Goal: Task Accomplishment & Management: Complete application form

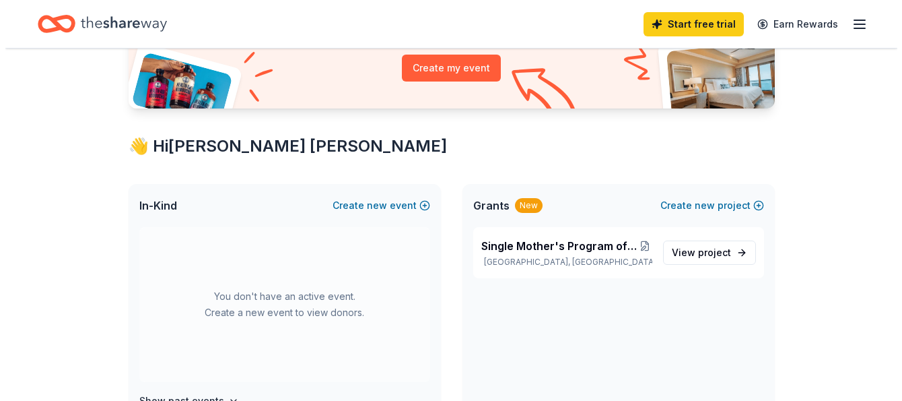
scroll to position [160, 0]
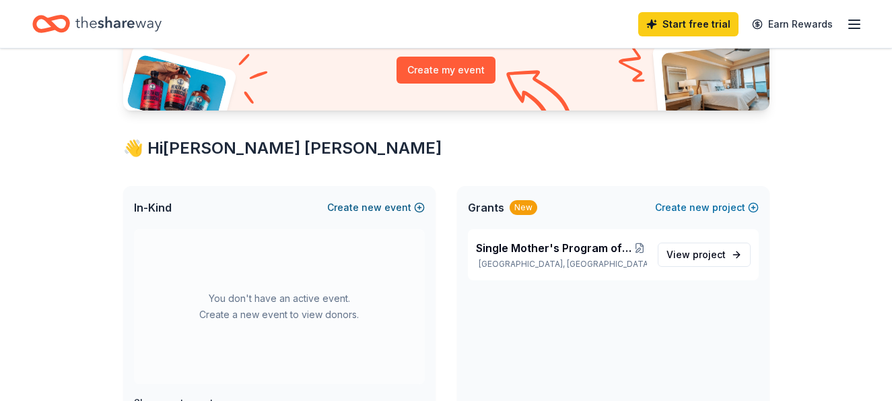
click at [376, 205] on span "new" at bounding box center [372, 207] width 20 height 16
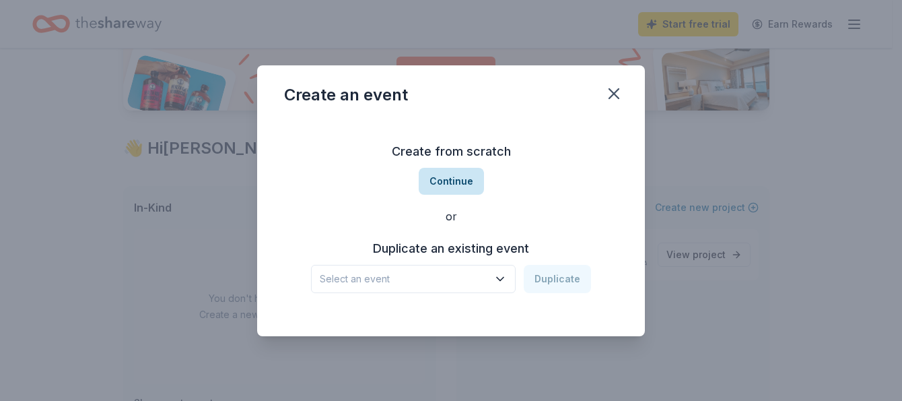
click at [444, 179] on button "Continue" at bounding box center [451, 181] width 65 height 27
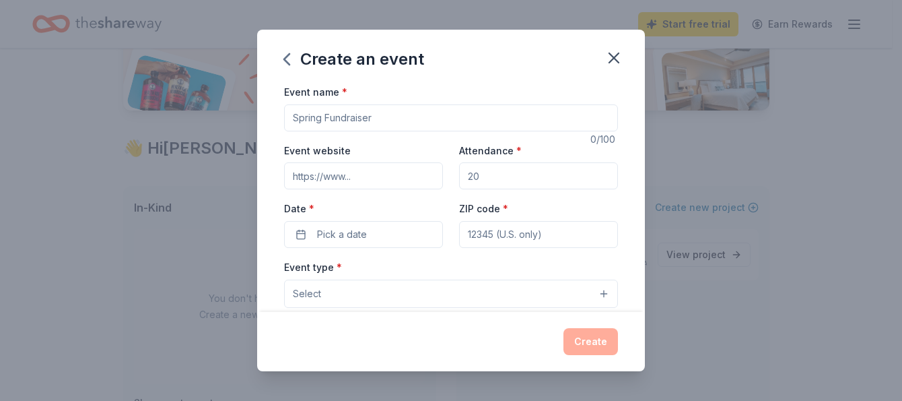
click at [395, 114] on input "Event name *" at bounding box center [451, 117] width 334 height 27
type input "MY SISTER'S KEEPER (Paint and Sip Event)"
click at [482, 178] on input "Attendance *" at bounding box center [538, 175] width 159 height 27
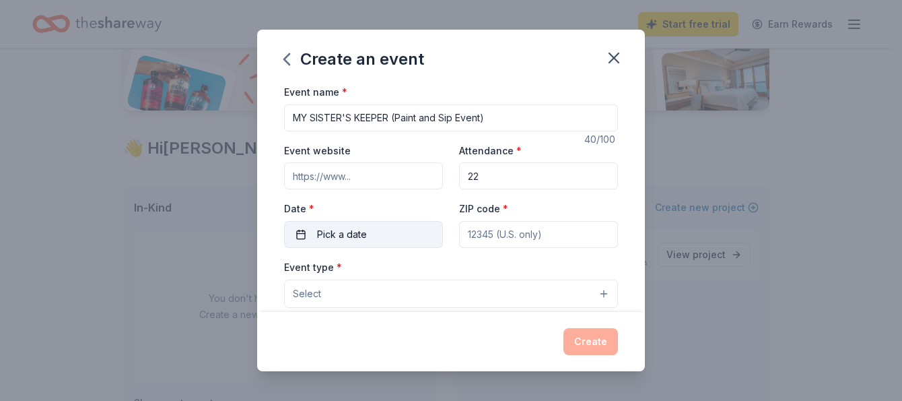
type input "22"
click at [300, 230] on button "Pick a date" at bounding box center [363, 234] width 159 height 27
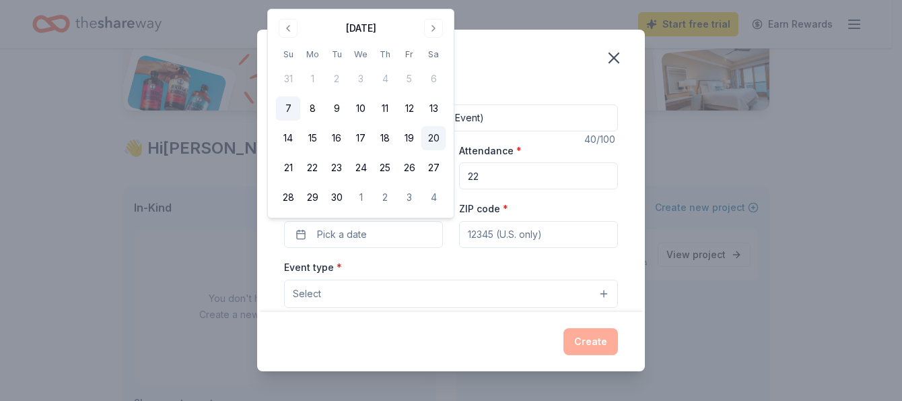
click at [433, 136] on button "20" at bounding box center [434, 138] width 24 height 24
click at [518, 234] on input "ZIP code *" at bounding box center [538, 234] width 159 height 27
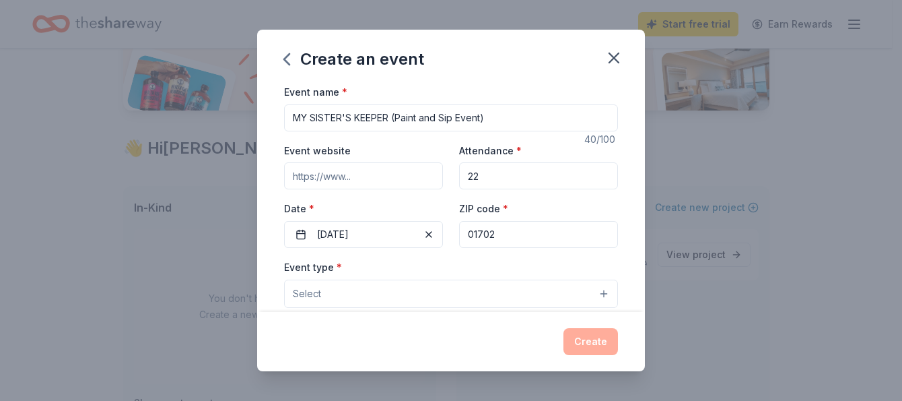
type input "01702"
click at [371, 290] on button "Select" at bounding box center [451, 293] width 334 height 28
click at [592, 290] on button "Select" at bounding box center [451, 293] width 334 height 28
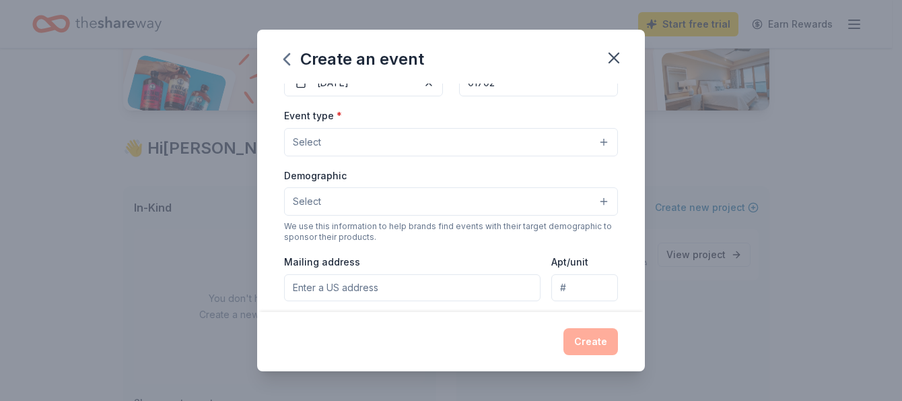
scroll to position [154, 0]
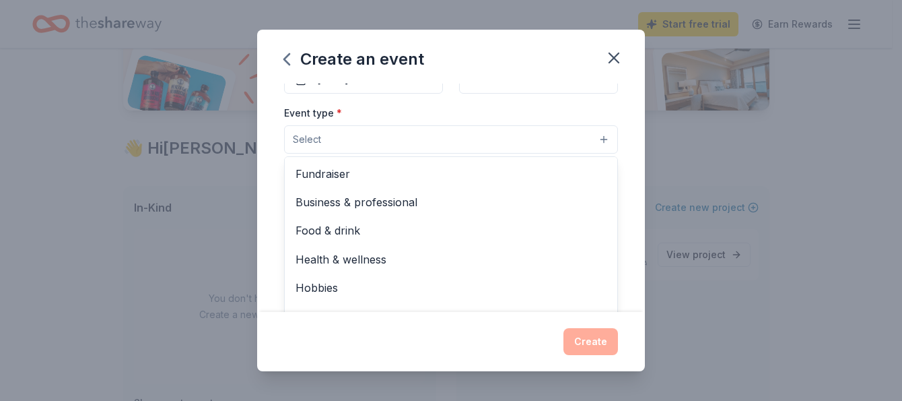
click at [595, 140] on button "Select" at bounding box center [451, 139] width 334 height 28
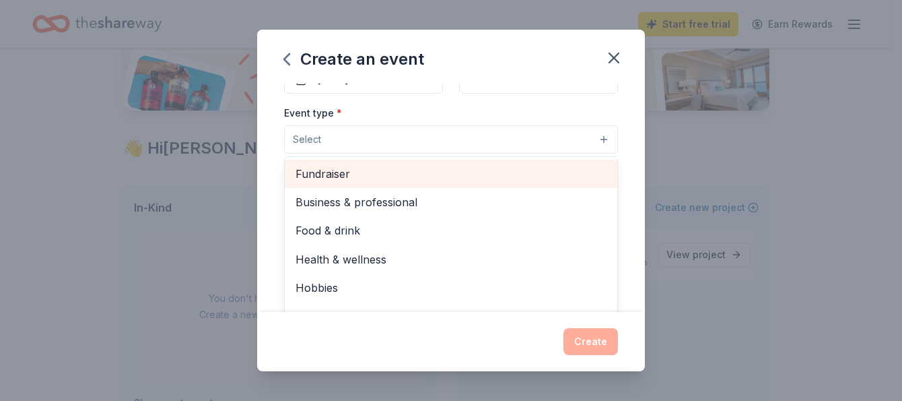
click at [508, 178] on span "Fundraiser" at bounding box center [451, 174] width 311 height 18
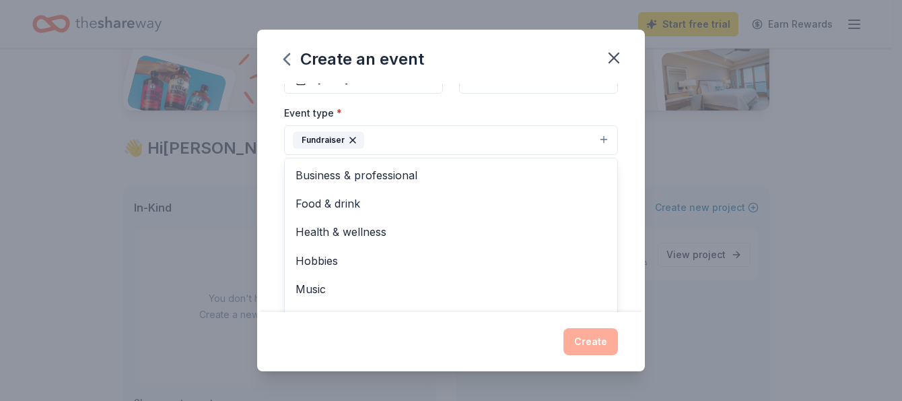
scroll to position [16, 0]
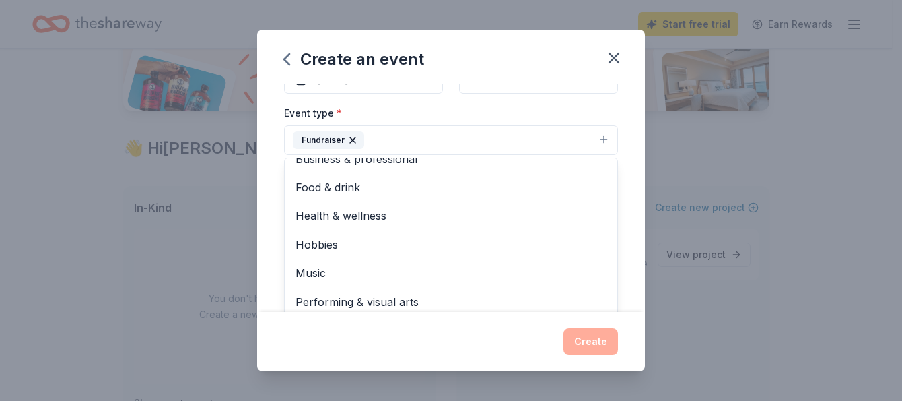
click at [630, 255] on div "Event name * MY SISTER'S KEEPER (Paint and Sip Event) 40 /100 Event website Att…" at bounding box center [451, 197] width 388 height 228
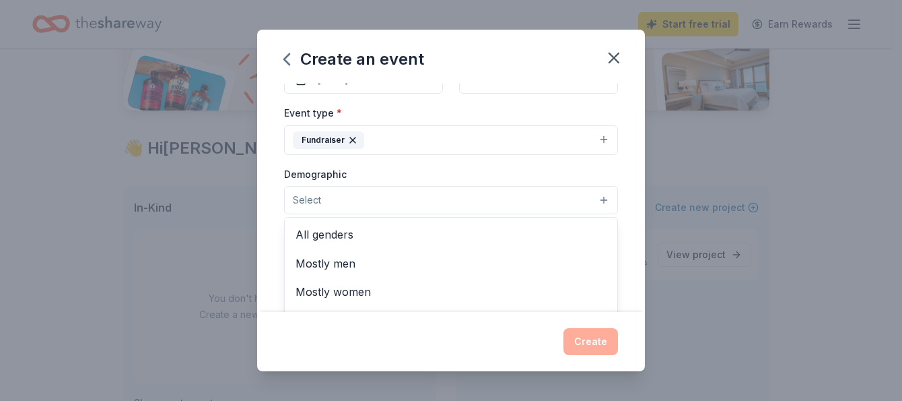
click at [590, 195] on button "Select" at bounding box center [451, 200] width 334 height 28
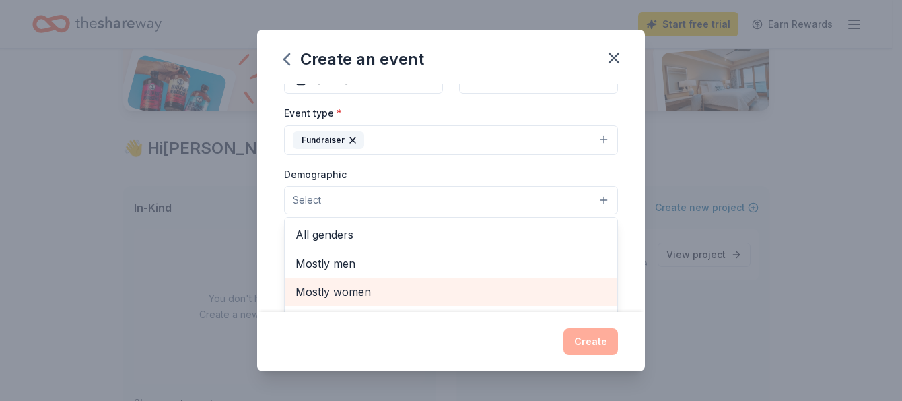
click at [488, 292] on span "Mostly women" at bounding box center [451, 292] width 311 height 18
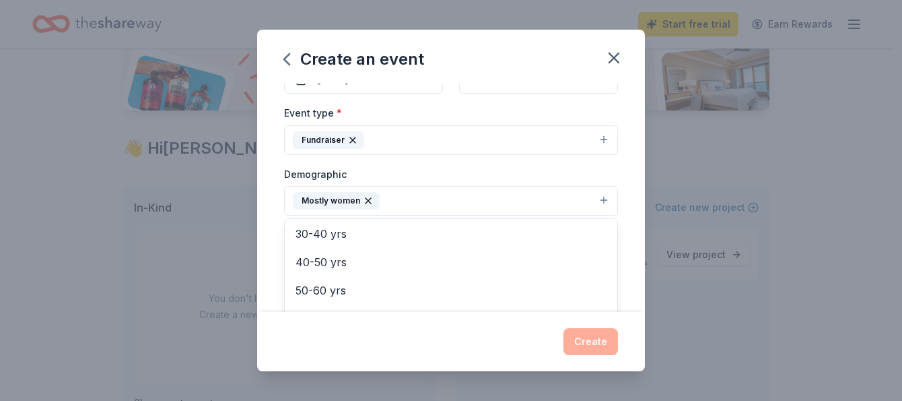
scroll to position [188, 0]
click at [623, 259] on div "Event name * MY SISTER'S KEEPER (Paint and Sip Event) 40 /100 Event website Att…" at bounding box center [451, 197] width 388 height 228
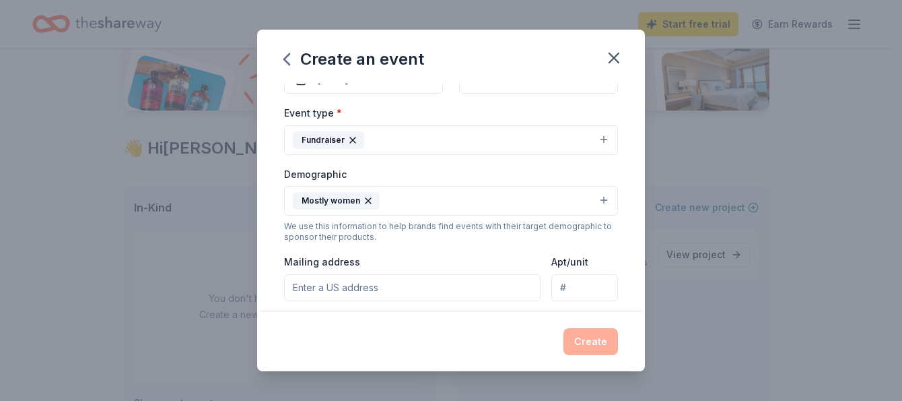
click at [408, 292] on input "Mailing address" at bounding box center [412, 287] width 257 height 27
type input "74 Main Street"
type input "2nd Floor"
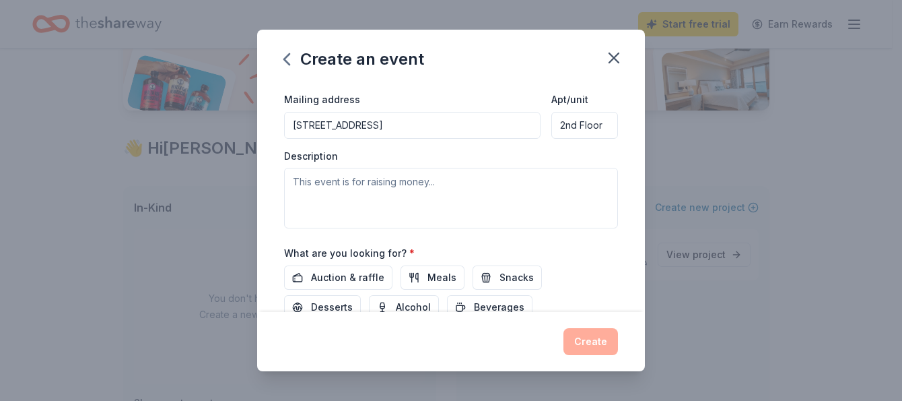
scroll to position [319, 0]
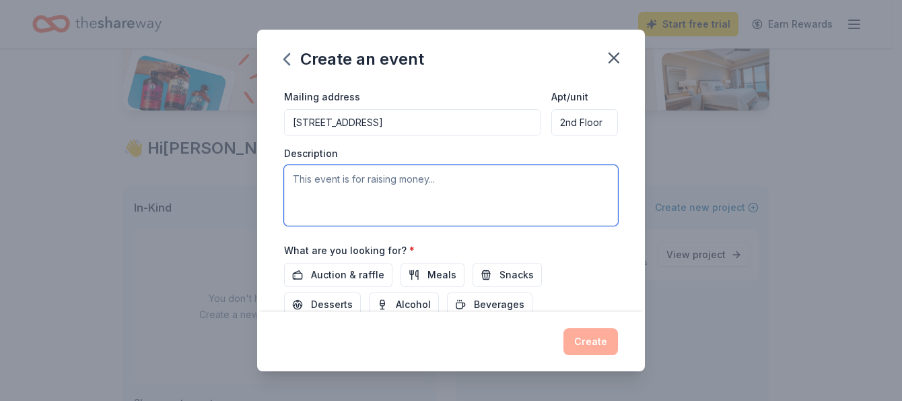
click at [463, 189] on textarea at bounding box center [451, 195] width 334 height 61
click at [494, 176] on textarea "MY SISTER'S KEEPER is a fund-raising event" at bounding box center [451, 195] width 334 height 61
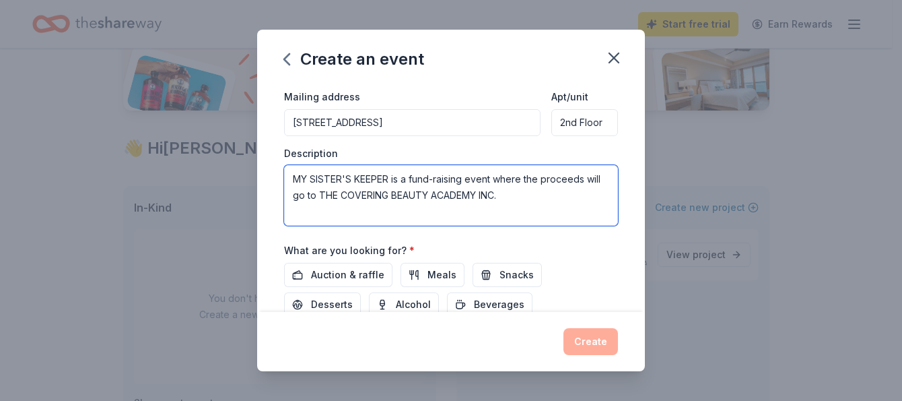
type textarea "MY SISTER'S KEEPER is a fund-raising event where the proceeds will go to THE CO…"
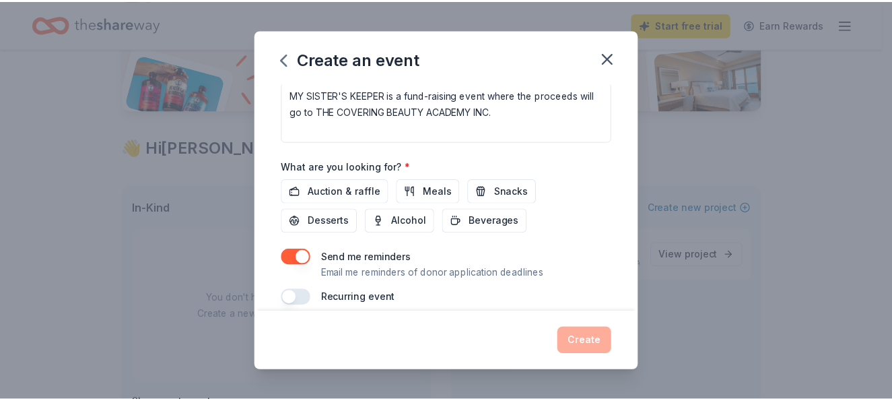
scroll to position [413, 0]
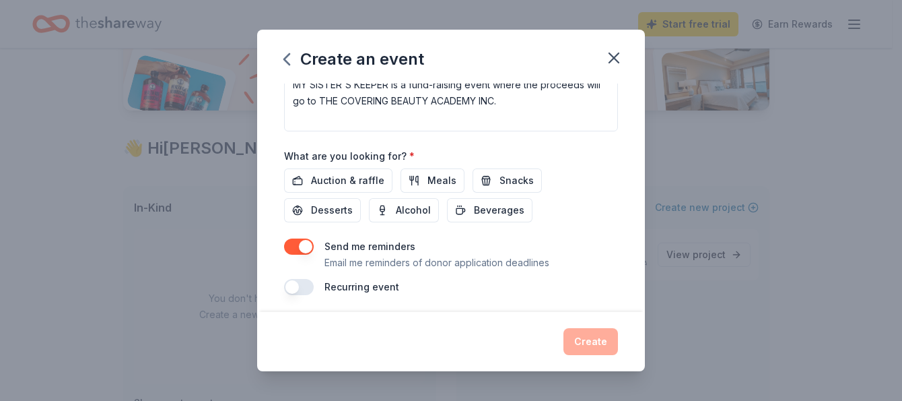
click at [634, 254] on div "Event name * MY SISTER'S KEEPER (Paint and Sip Event) 40 /100 Event website Att…" at bounding box center [451, 197] width 388 height 228
click at [491, 179] on button "Snacks" at bounding box center [507, 180] width 69 height 24
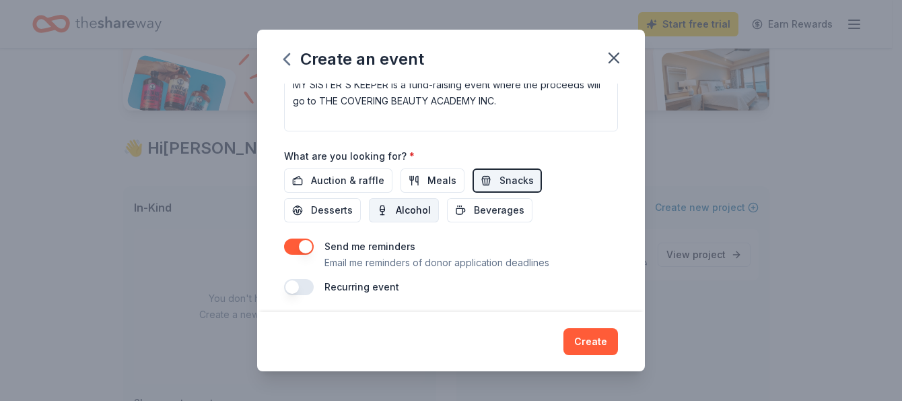
click at [407, 205] on span "Alcohol" at bounding box center [413, 210] width 35 height 16
click at [326, 203] on span "Desserts" at bounding box center [332, 210] width 42 height 16
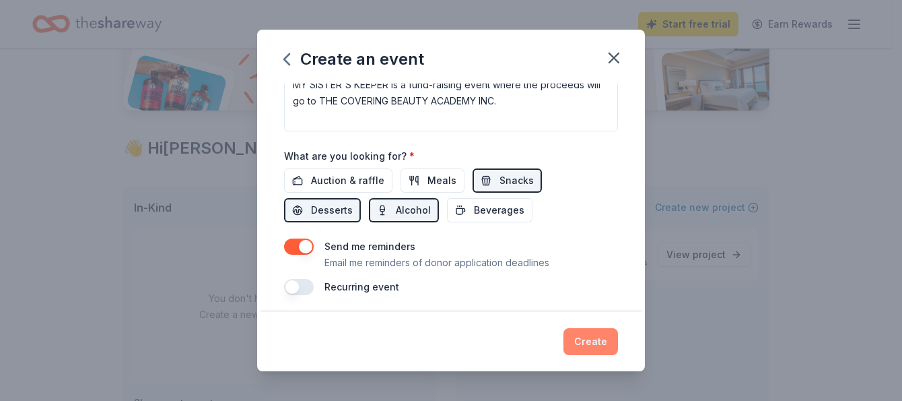
click at [588, 340] on button "Create" at bounding box center [591, 341] width 55 height 27
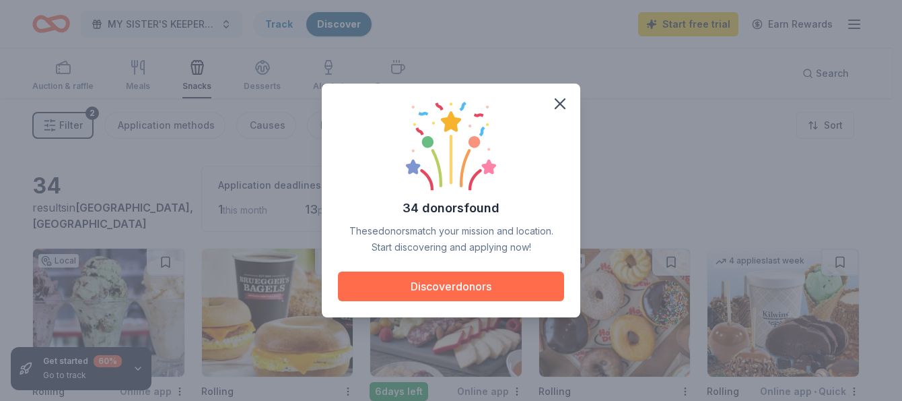
click at [438, 286] on button "Discover donors" at bounding box center [451, 286] width 226 height 30
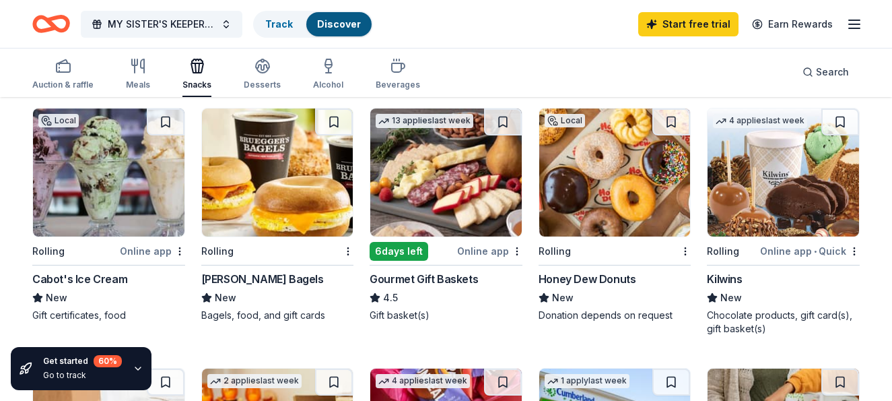
scroll to position [149, 0]
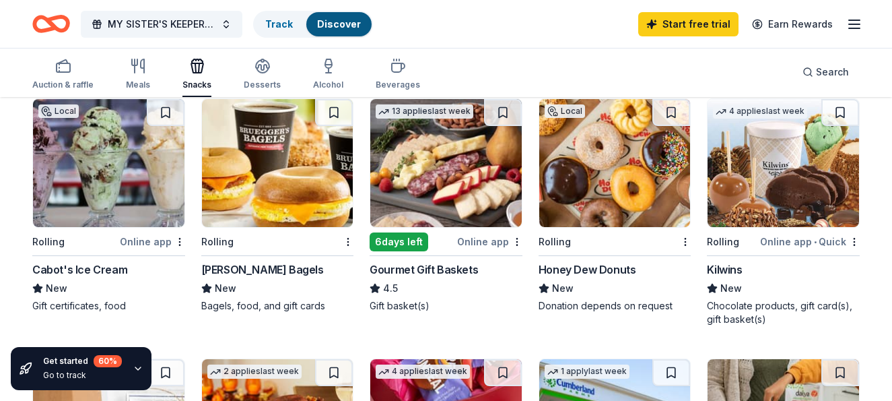
click at [434, 265] on div "Gourmet Gift Baskets" at bounding box center [424, 269] width 108 height 16
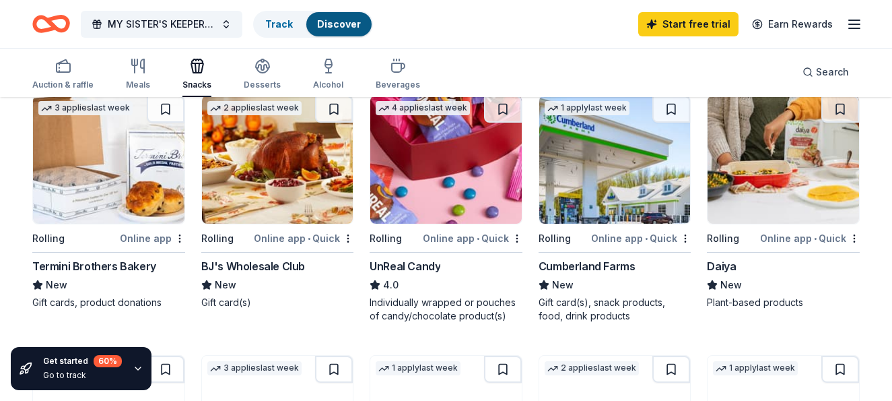
scroll to position [426, 0]
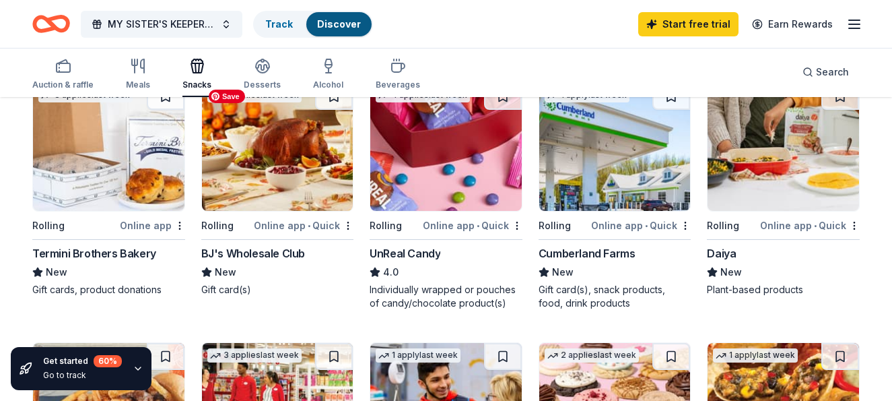
click at [266, 180] on img at bounding box center [277, 147] width 151 height 128
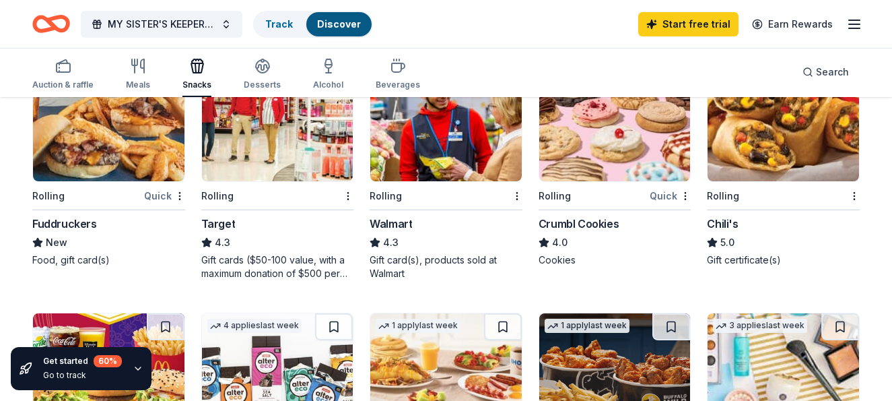
scroll to position [718, 0]
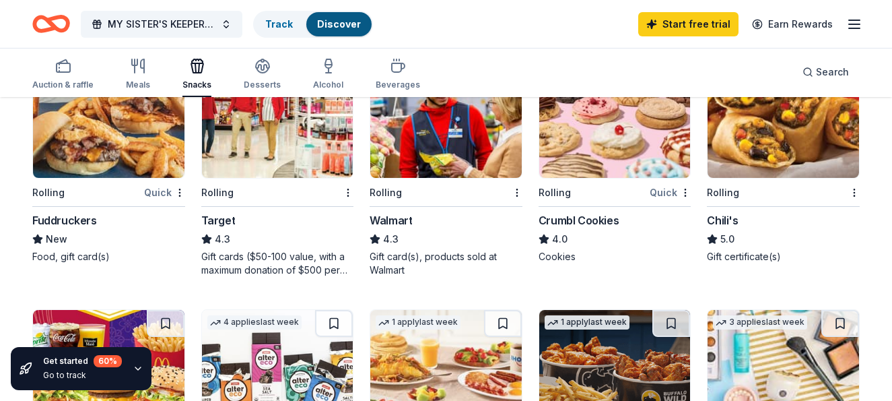
click at [420, 232] on div "4.3" at bounding box center [446, 239] width 153 height 16
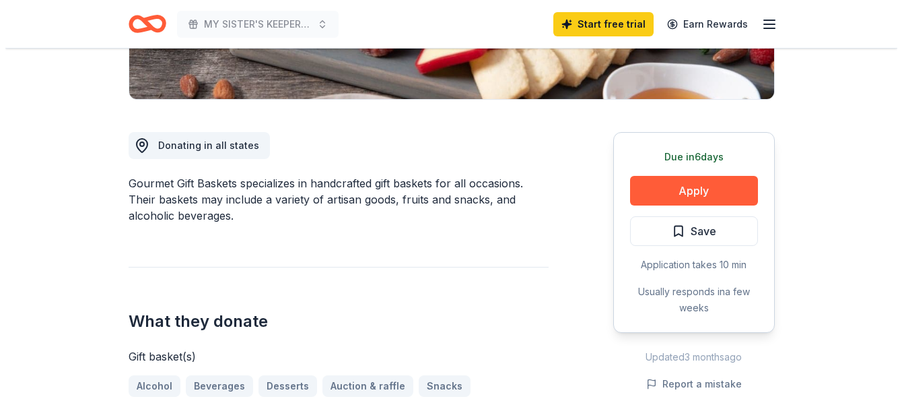
scroll to position [314, 0]
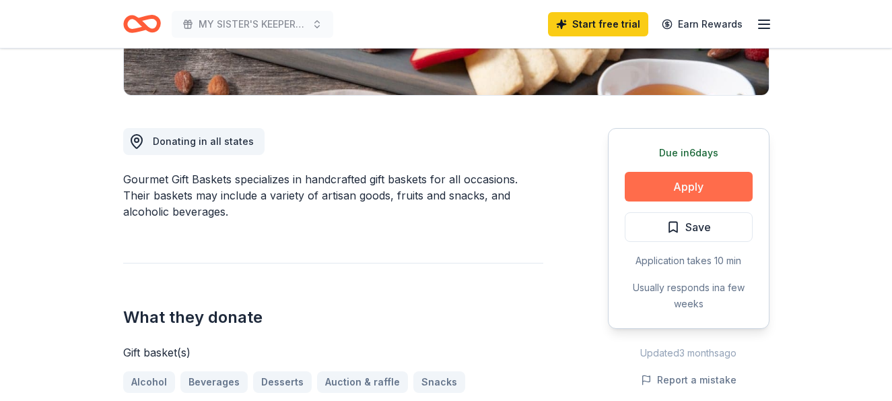
click at [690, 185] on button "Apply" at bounding box center [689, 187] width 128 height 30
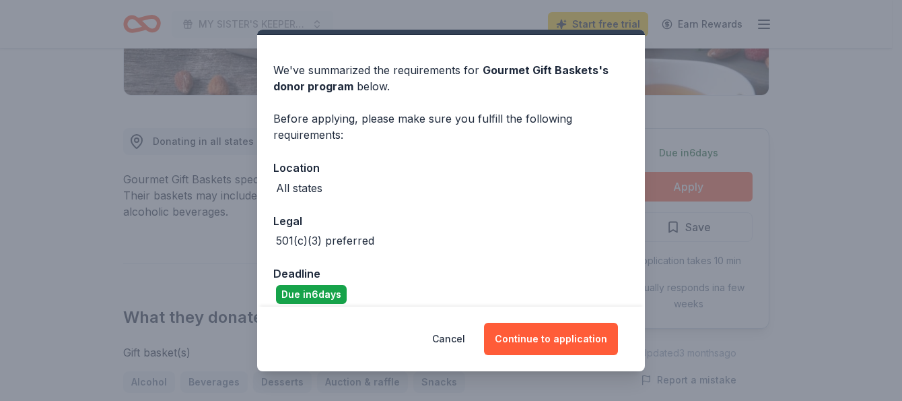
scroll to position [46, 0]
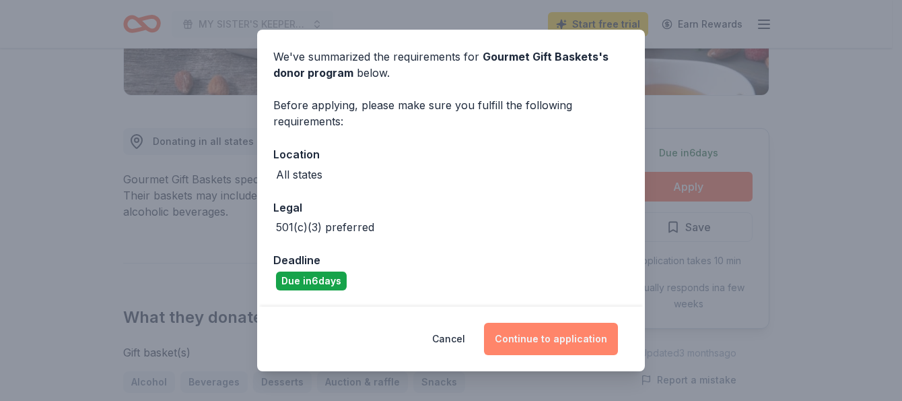
click at [563, 337] on button "Continue to application" at bounding box center [551, 339] width 134 height 32
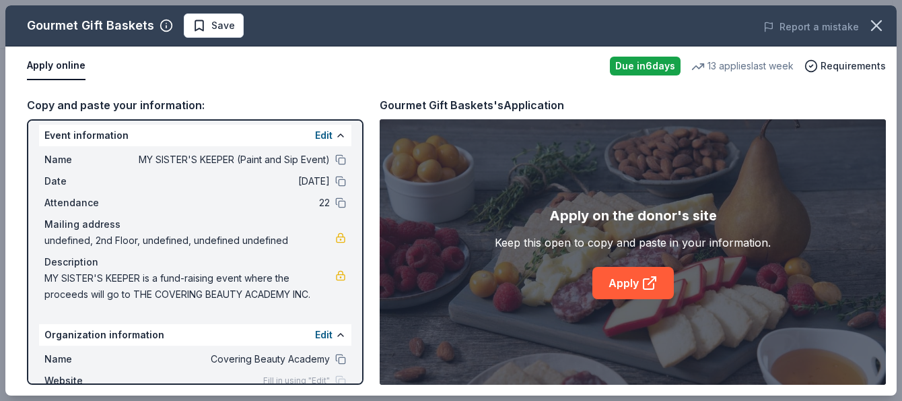
scroll to position [0, 0]
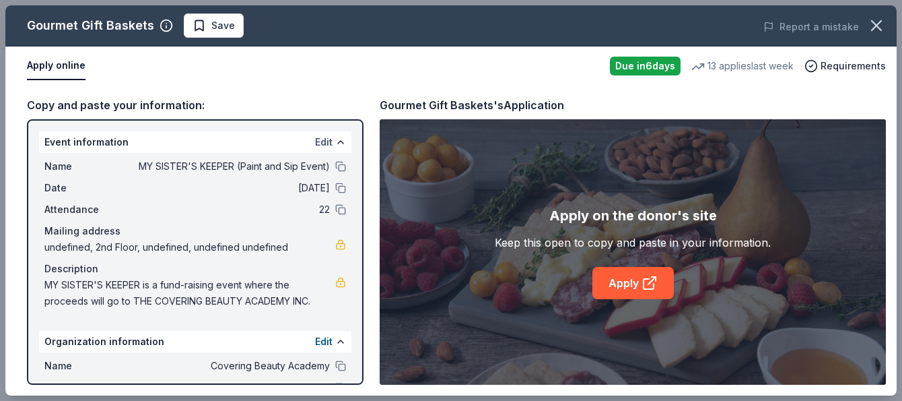
click at [315, 141] on button "Edit" at bounding box center [324, 142] width 18 height 16
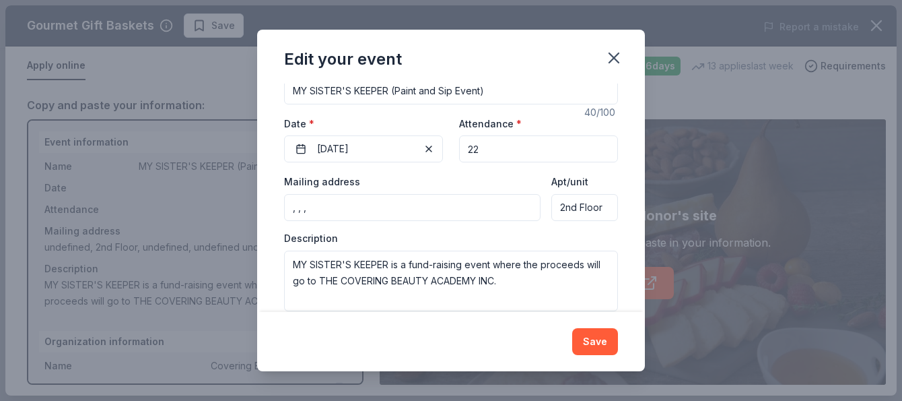
scroll to position [155, 0]
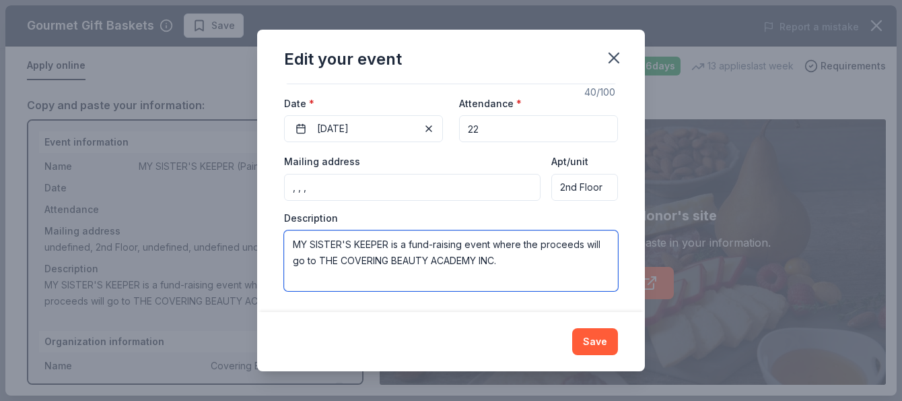
click at [541, 263] on textarea "MY SISTER'S KEEPER is a fund-raising event where the proceeds will go to THE CO…" at bounding box center [451, 260] width 334 height 61
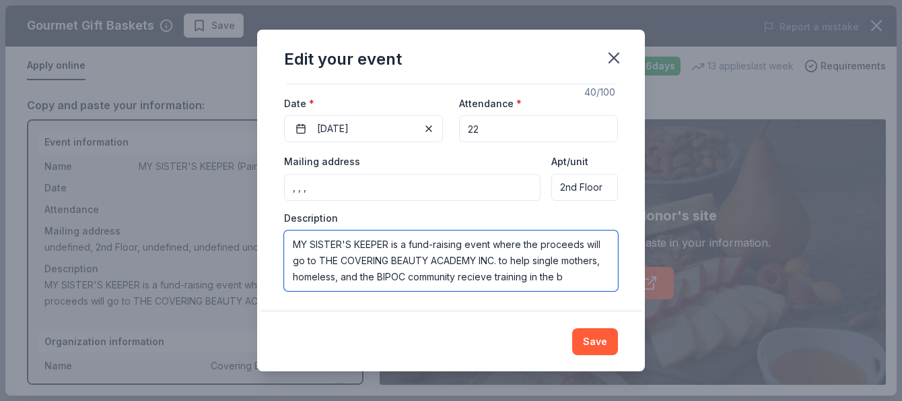
scroll to position [8, 0]
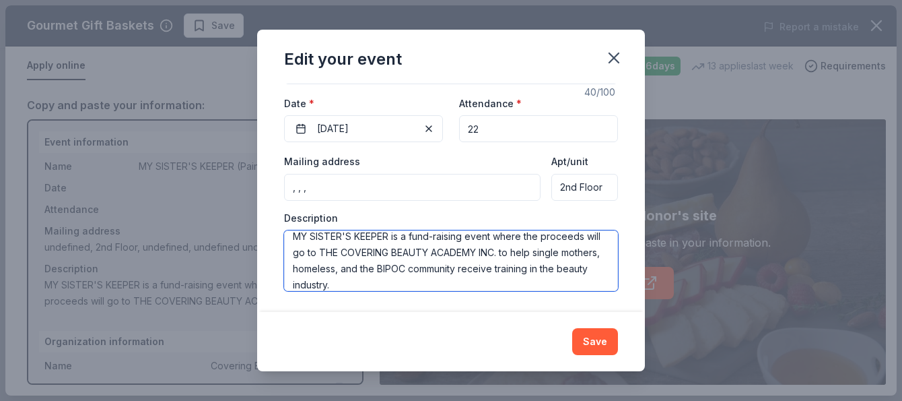
type textarea "MY SISTER'S KEEPER is a fund-raising event where the proceeds will go to THE CO…"
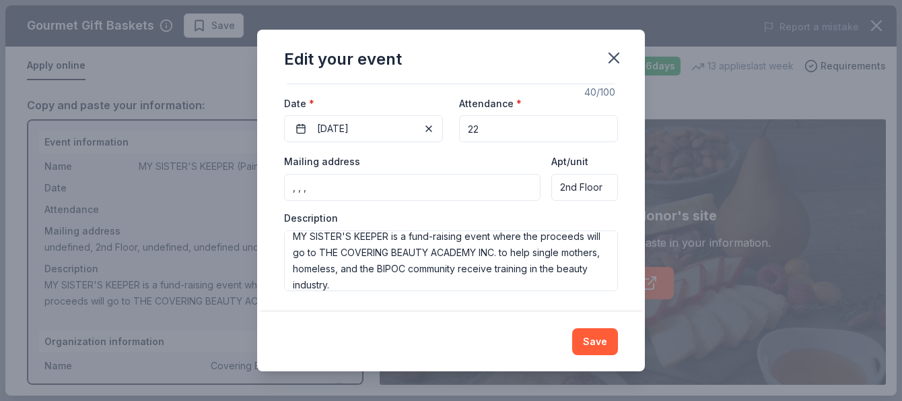
click at [523, 316] on div "Save" at bounding box center [451, 341] width 388 height 59
click at [587, 339] on button "Save" at bounding box center [595, 341] width 46 height 27
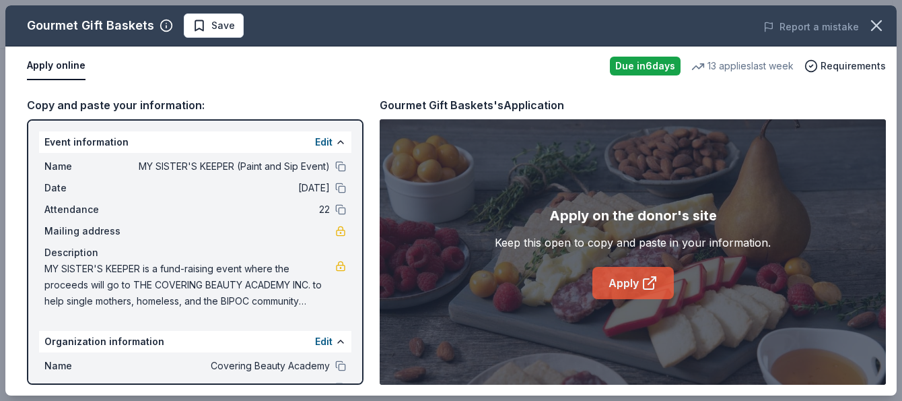
click at [626, 281] on link "Apply" at bounding box center [633, 283] width 81 height 32
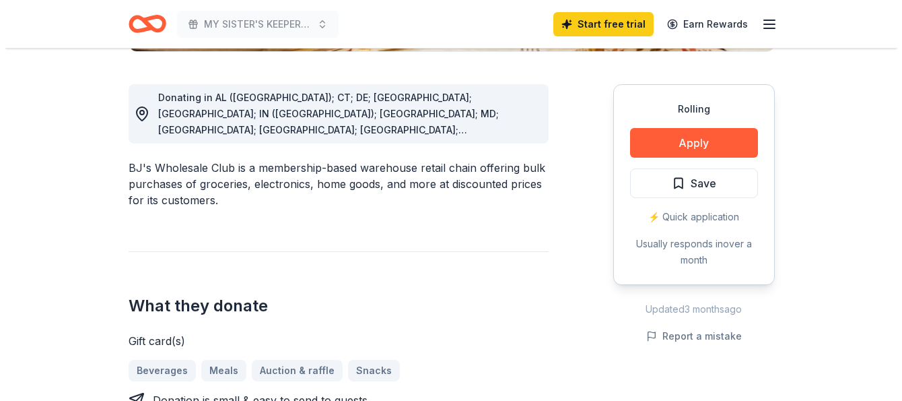
scroll to position [354, 0]
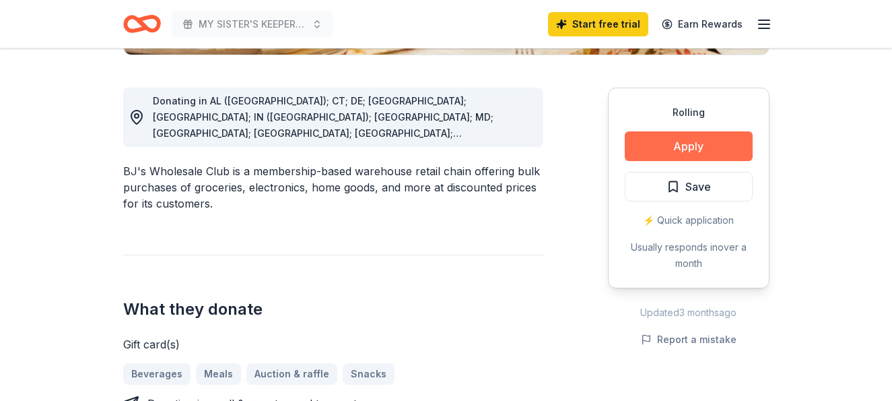
click at [720, 149] on button "Apply" at bounding box center [689, 146] width 128 height 30
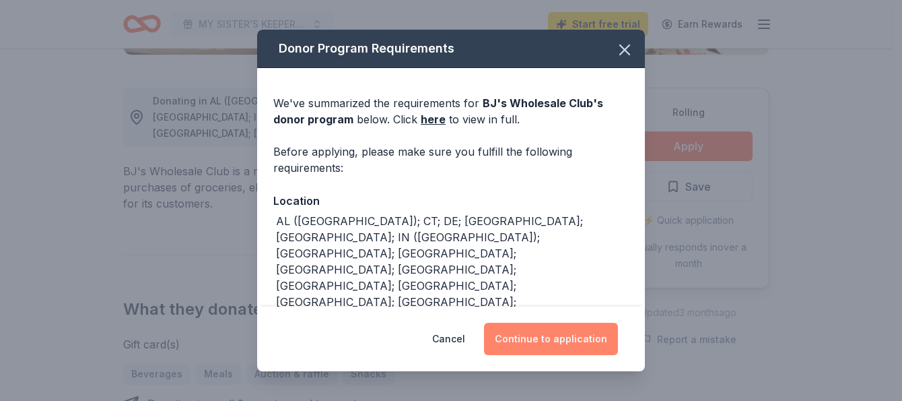
click at [555, 332] on button "Continue to application" at bounding box center [551, 339] width 134 height 32
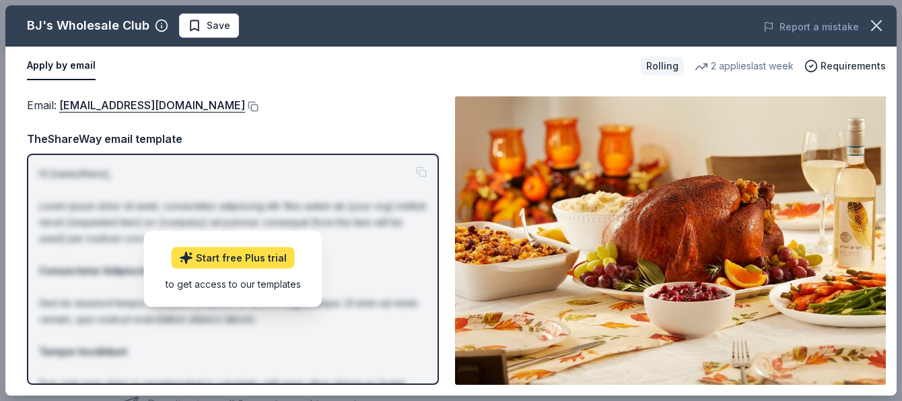
click at [242, 255] on link "Start free Plus trial" at bounding box center [233, 258] width 123 height 22
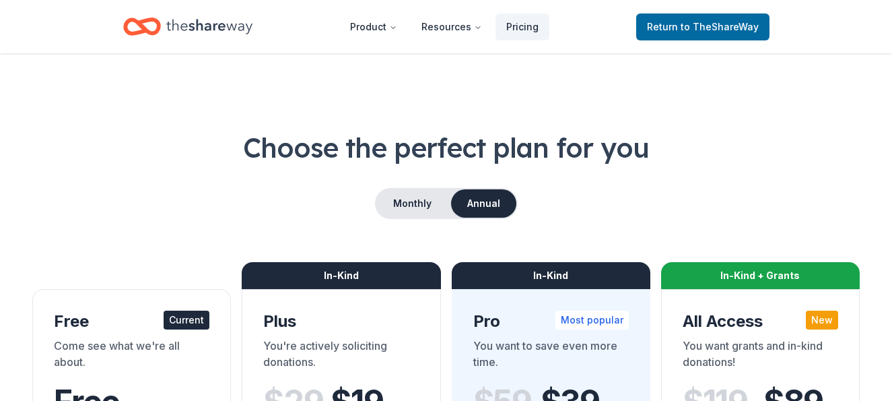
click at [501, 203] on button "Annual" at bounding box center [483, 203] width 65 height 28
click at [473, 201] on button "Annual" at bounding box center [483, 203] width 65 height 28
click at [405, 199] on button "Monthly" at bounding box center [412, 203] width 72 height 28
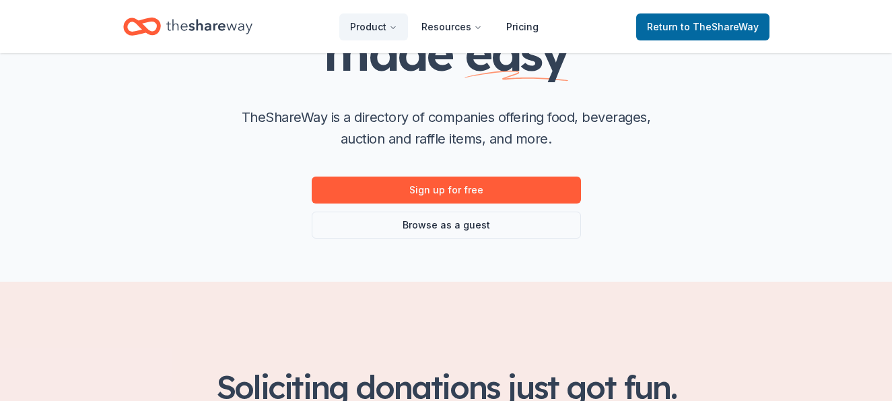
scroll to position [232, 0]
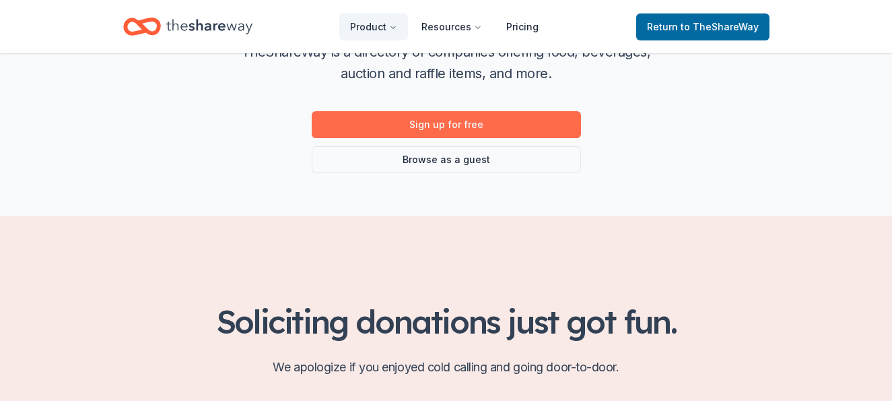
click at [415, 119] on link "Sign up for free" at bounding box center [446, 124] width 269 height 27
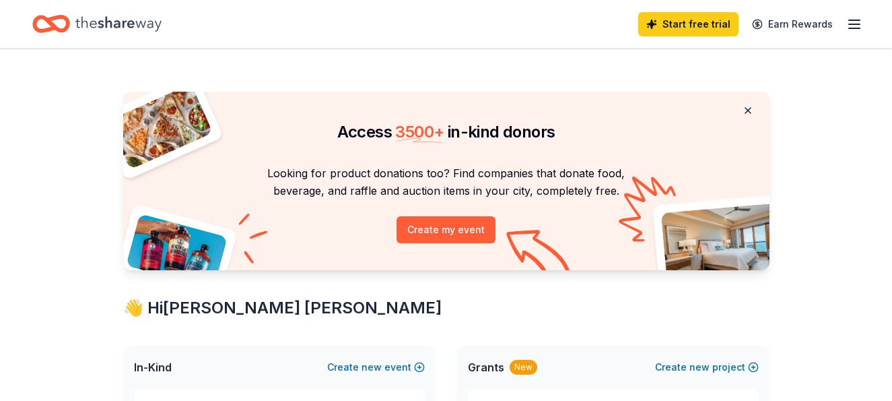
click at [747, 106] on button at bounding box center [748, 110] width 32 height 27
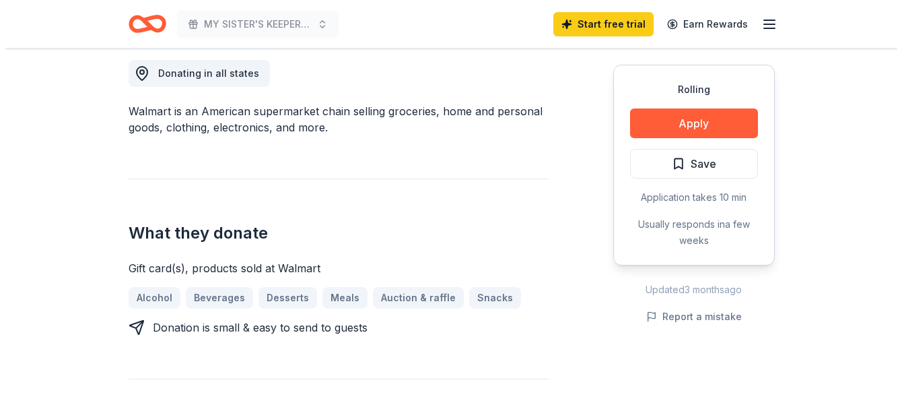
scroll to position [386, 0]
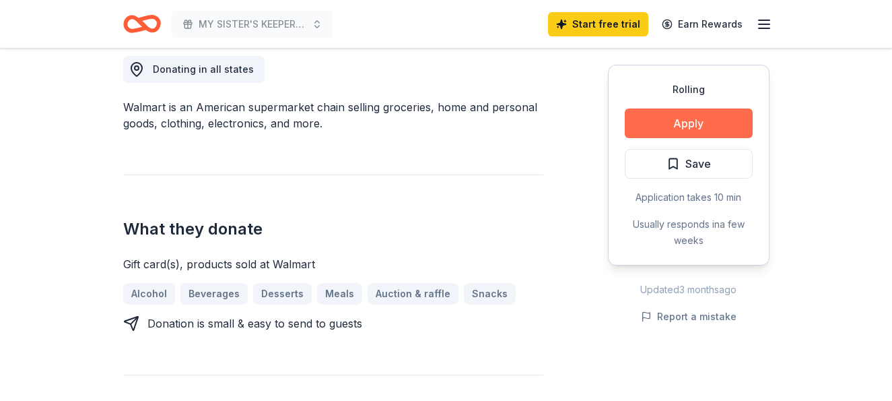
click at [691, 123] on button "Apply" at bounding box center [689, 123] width 128 height 30
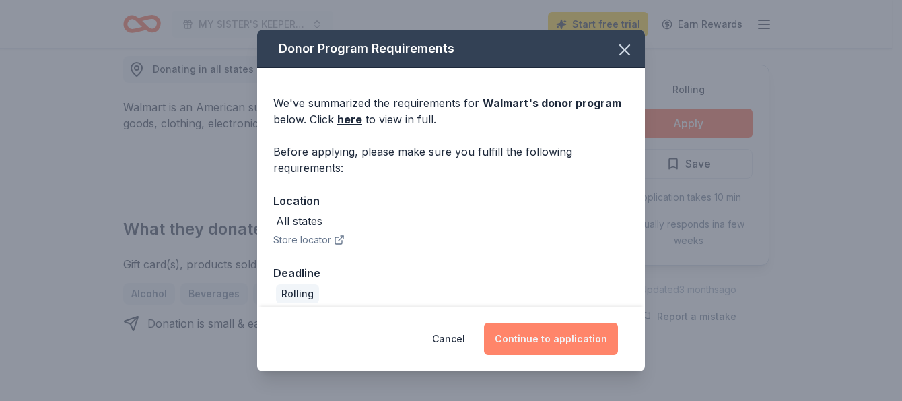
click at [552, 335] on button "Continue to application" at bounding box center [551, 339] width 134 height 32
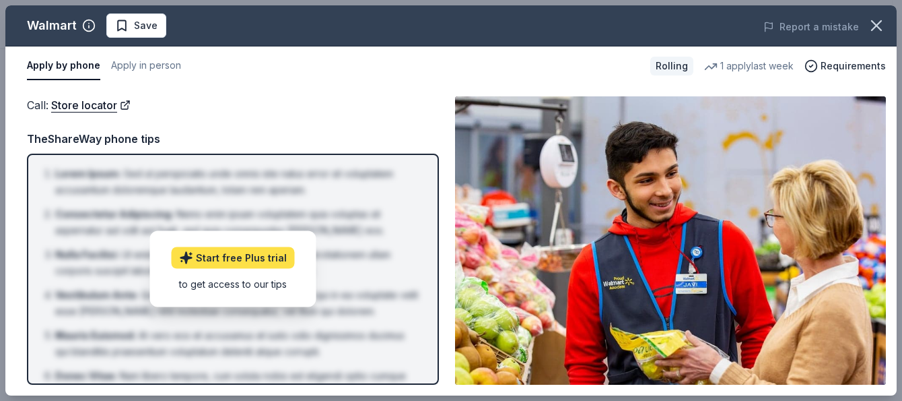
click at [259, 252] on link "Start free Plus trial" at bounding box center [233, 258] width 123 height 22
click at [144, 67] on button "Apply in person" at bounding box center [146, 66] width 70 height 28
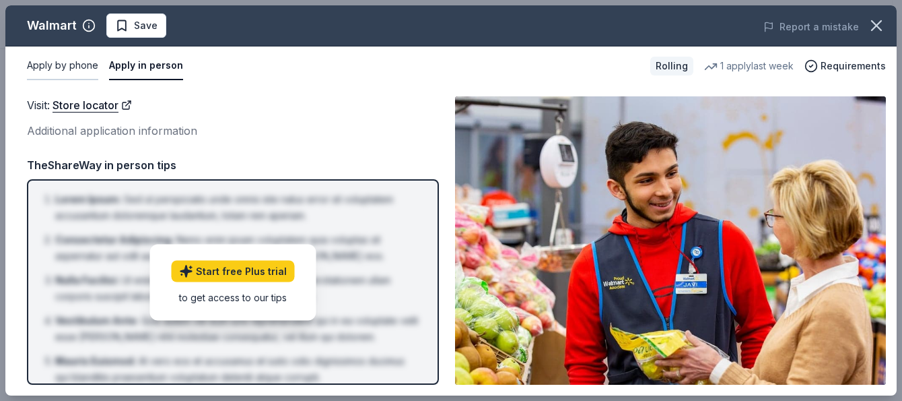
click at [71, 67] on button "Apply by phone" at bounding box center [62, 66] width 71 height 28
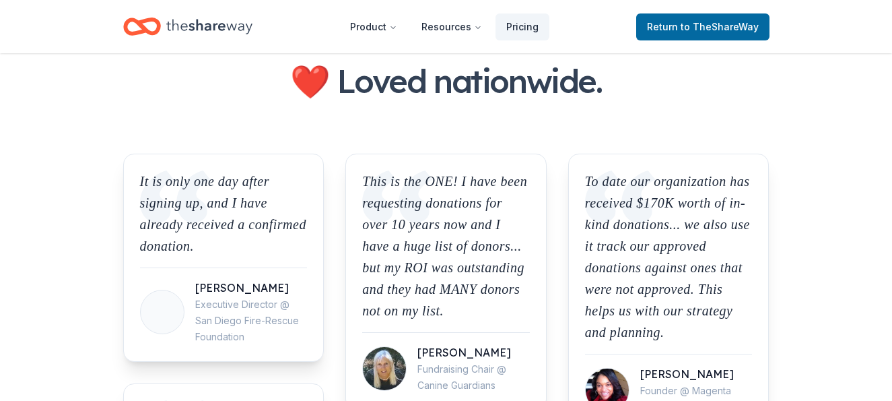
scroll to position [1096, 0]
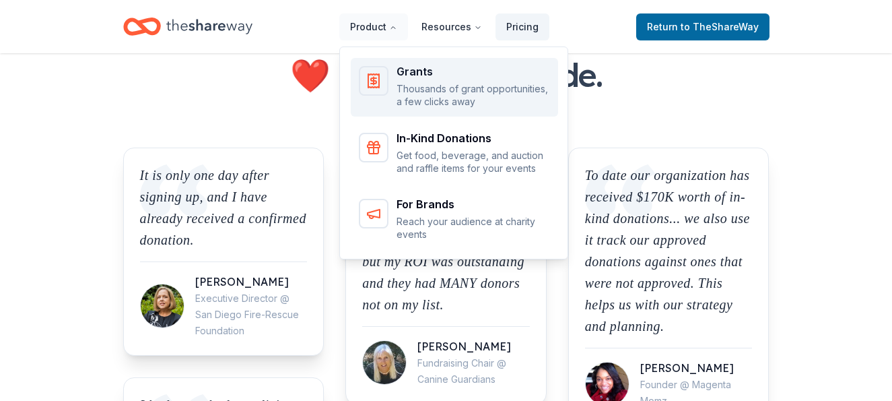
click at [415, 81] on div "Grants Thousands of grant opportunities, a few clicks away" at bounding box center [474, 87] width 154 height 42
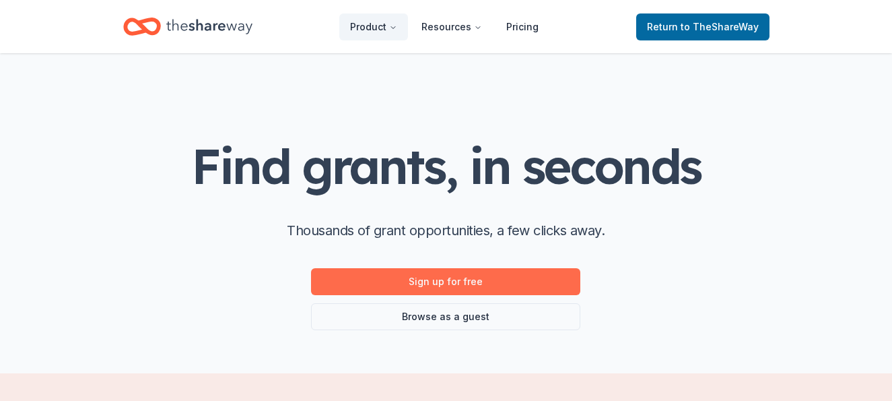
click at [434, 277] on link "Sign up for free" at bounding box center [445, 281] width 269 height 27
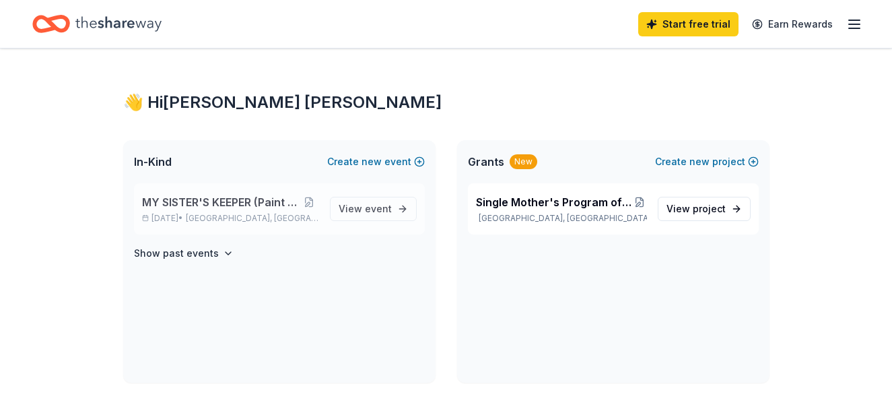
click at [224, 208] on span "MY SISTER'S KEEPER (Paint and Sip Event)" at bounding box center [221, 202] width 158 height 16
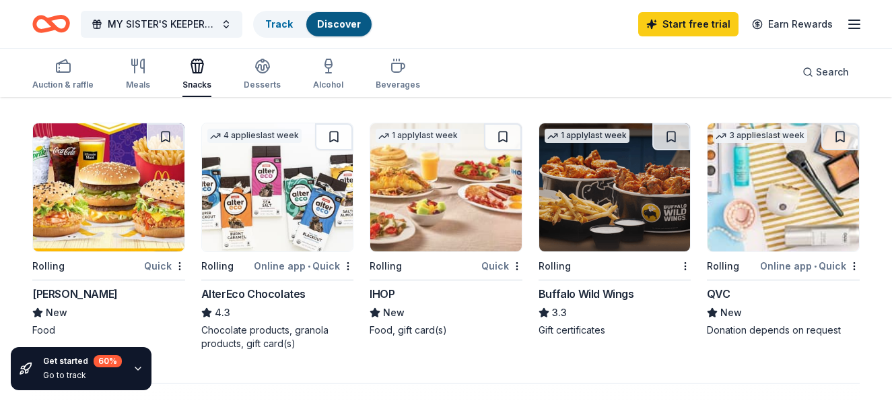
scroll to position [902, 0]
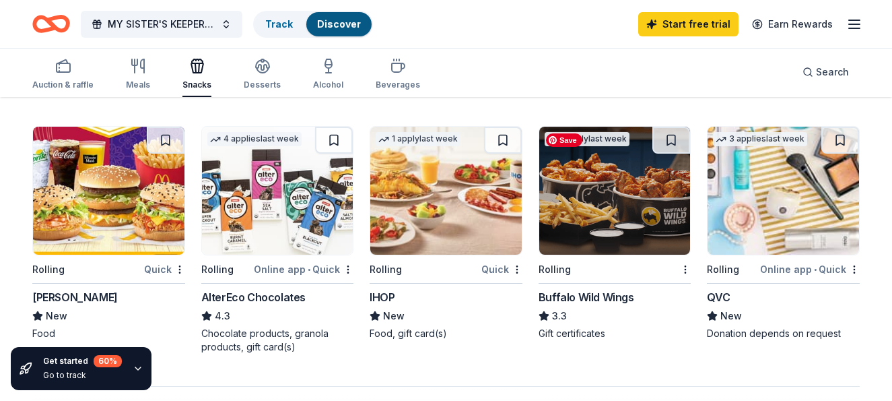
click at [628, 208] on img at bounding box center [614, 191] width 151 height 128
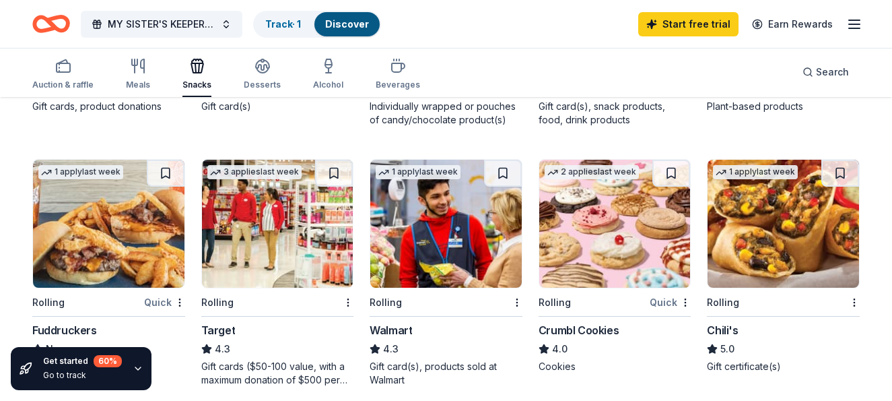
scroll to position [605, 0]
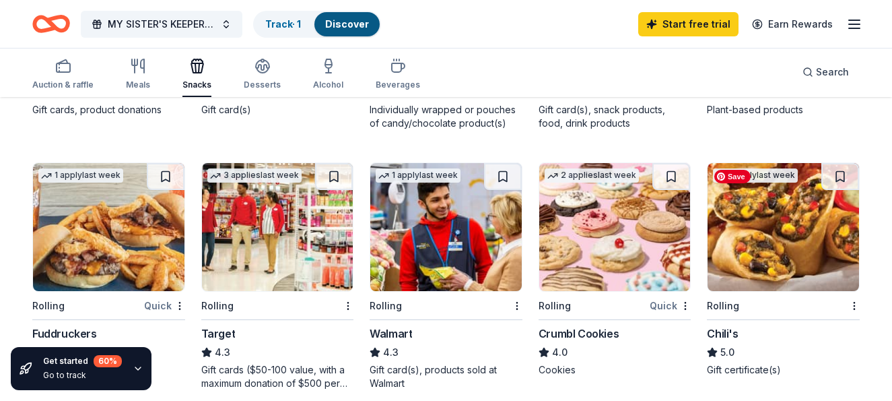
click at [774, 218] on img at bounding box center [783, 227] width 151 height 128
click at [260, 234] on img at bounding box center [277, 227] width 151 height 128
click at [854, 21] on icon "button" at bounding box center [854, 24] width 16 height 16
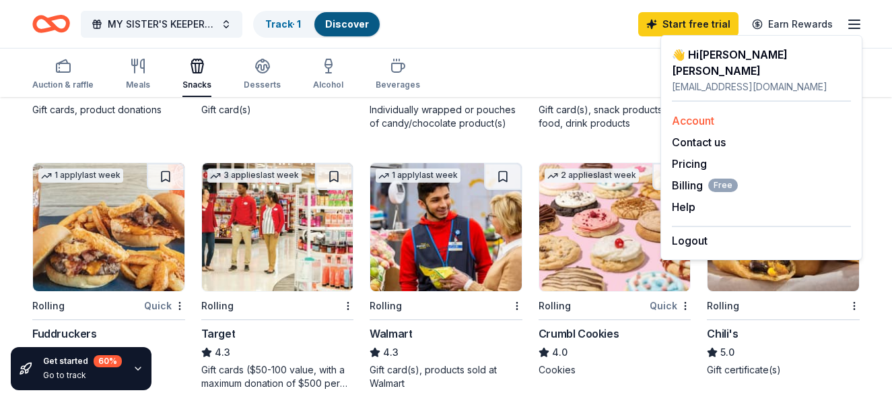
click at [709, 114] on link "Account" at bounding box center [693, 120] width 42 height 13
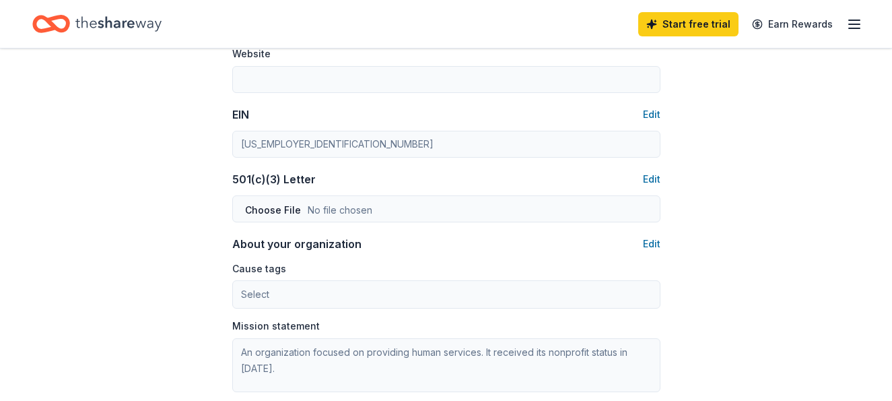
scroll to position [618, 0]
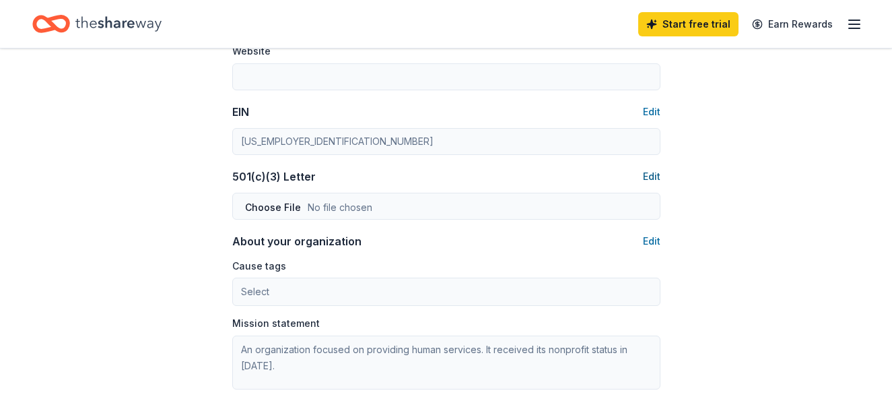
click at [648, 175] on button "Edit" at bounding box center [652, 176] width 18 height 16
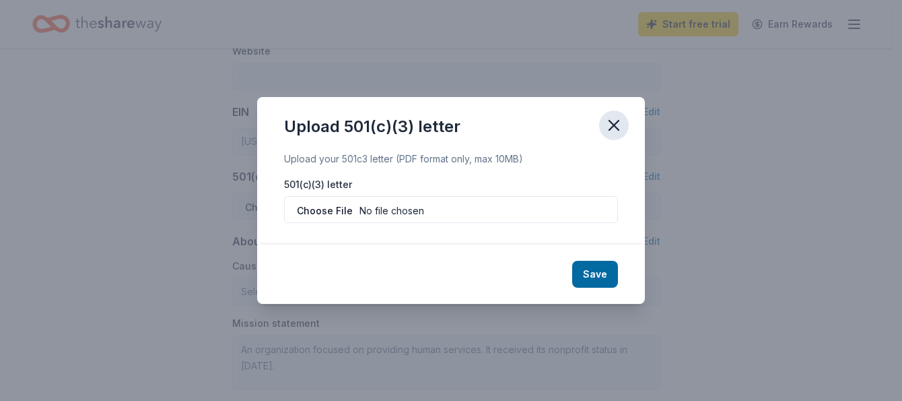
click at [615, 126] on icon "button" at bounding box center [613, 125] width 9 height 9
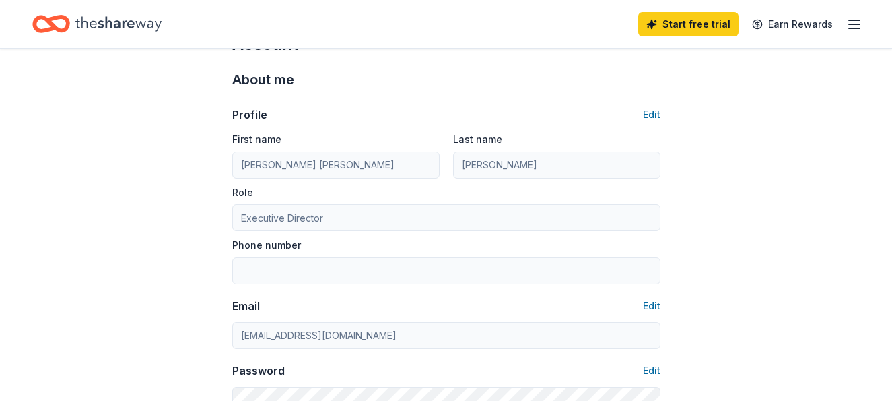
scroll to position [0, 0]
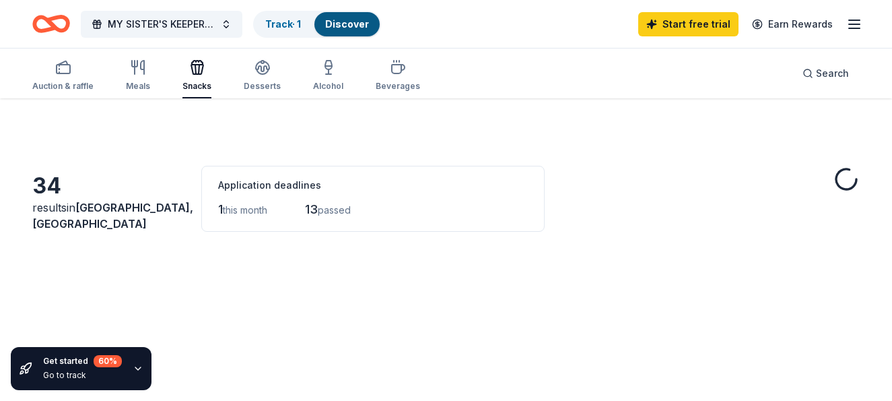
scroll to position [605, 0]
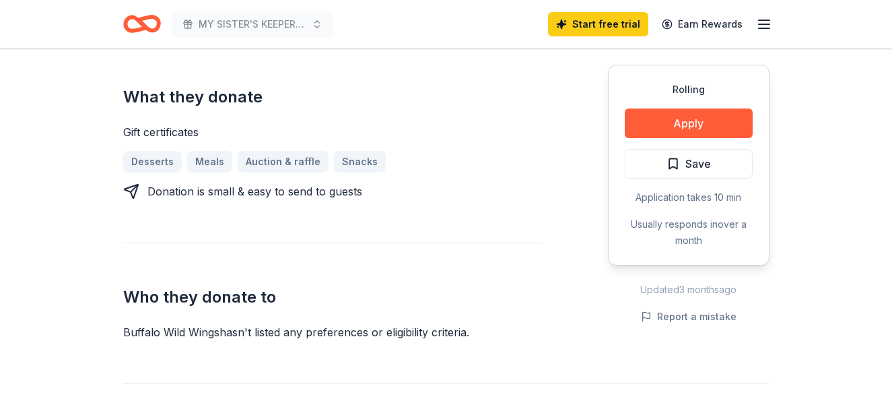
scroll to position [514, 0]
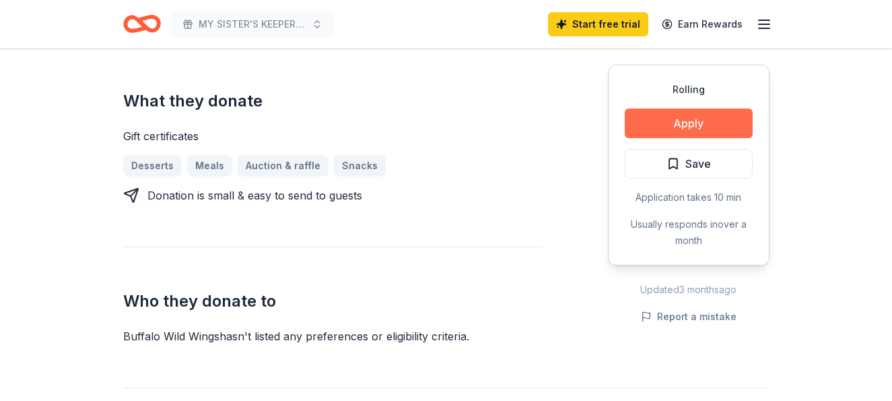
click at [684, 115] on button "Apply" at bounding box center [689, 123] width 128 height 30
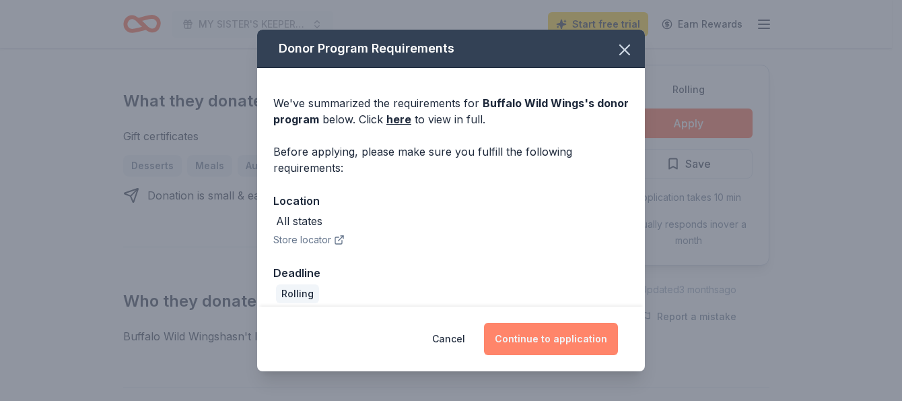
click at [591, 331] on button "Continue to application" at bounding box center [551, 339] width 134 height 32
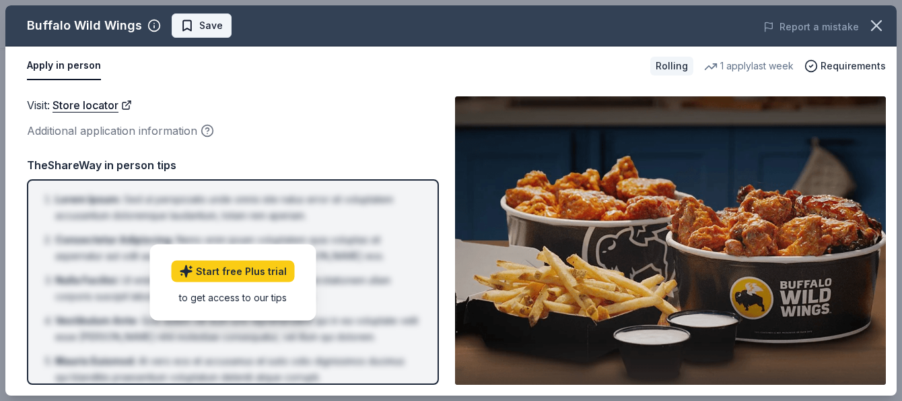
click at [201, 18] on span "Save" at bounding box center [211, 26] width 24 height 16
click at [879, 22] on icon "button" at bounding box center [876, 25] width 9 height 9
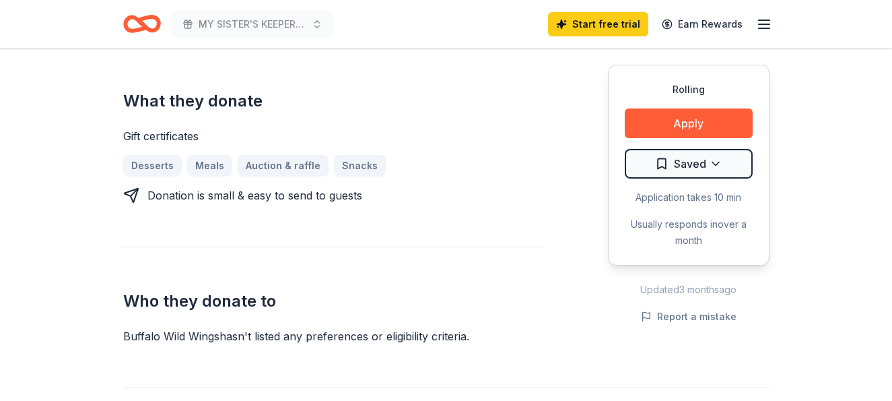
drag, startPoint x: 463, startPoint y: 72, endPoint x: 494, endPoint y: 86, distance: 33.4
click at [494, 86] on div "What they donate Gift certificates Desserts Meals Auction & raffle Snacks Donat…" at bounding box center [333, 124] width 420 height 157
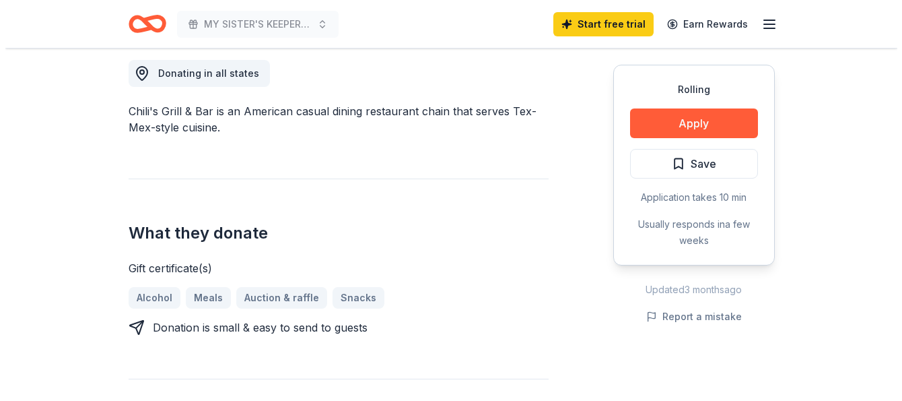
scroll to position [378, 0]
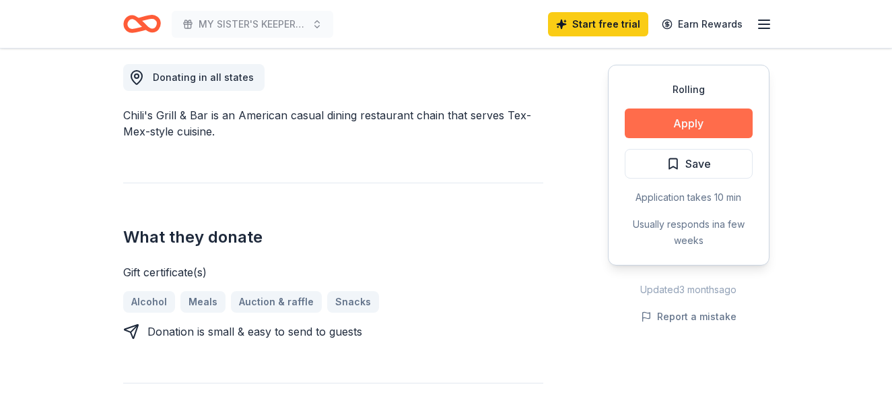
click at [698, 117] on button "Apply" at bounding box center [689, 123] width 128 height 30
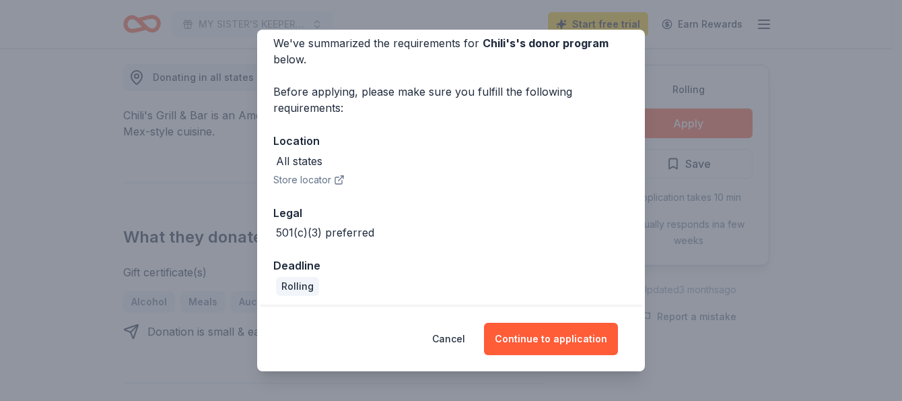
scroll to position [65, 0]
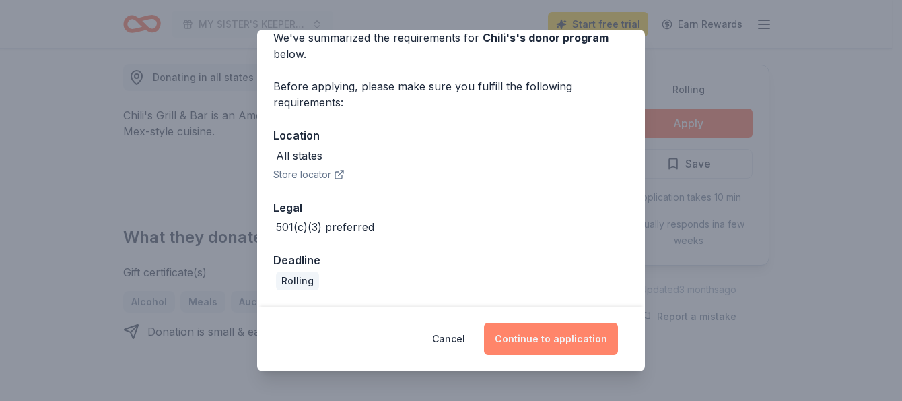
click at [545, 337] on button "Continue to application" at bounding box center [551, 339] width 134 height 32
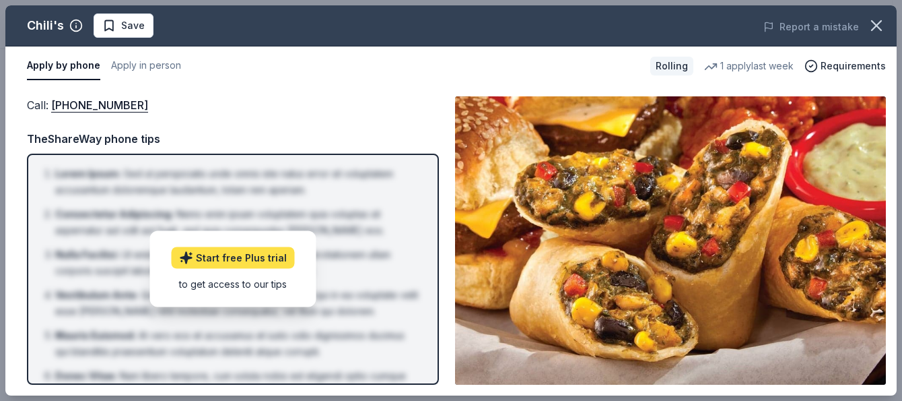
click at [226, 254] on link "Start free Plus trial" at bounding box center [233, 258] width 123 height 22
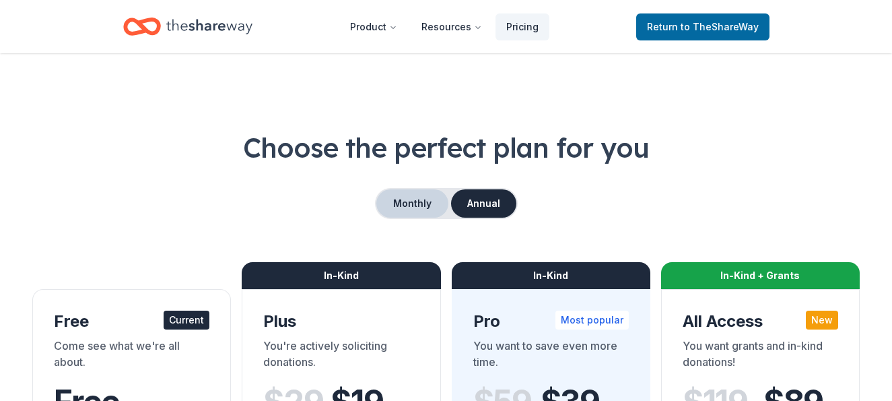
click at [409, 199] on button "Monthly" at bounding box center [412, 203] width 72 height 28
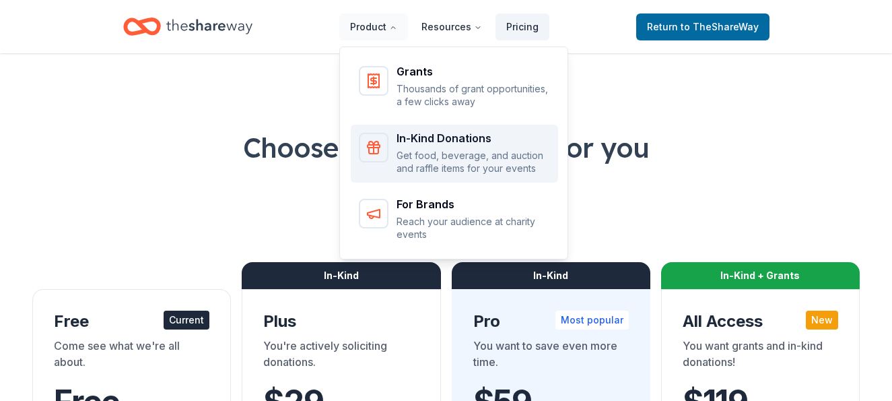
click at [405, 143] on div "In-Kind Donations" at bounding box center [474, 138] width 154 height 11
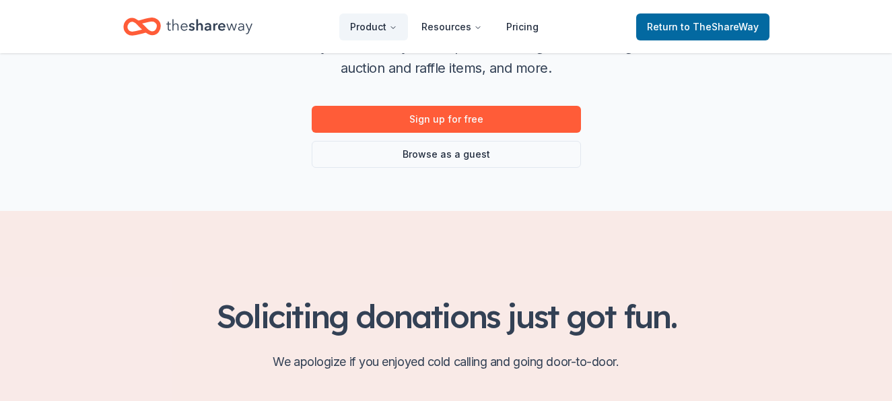
scroll to position [267, 0]
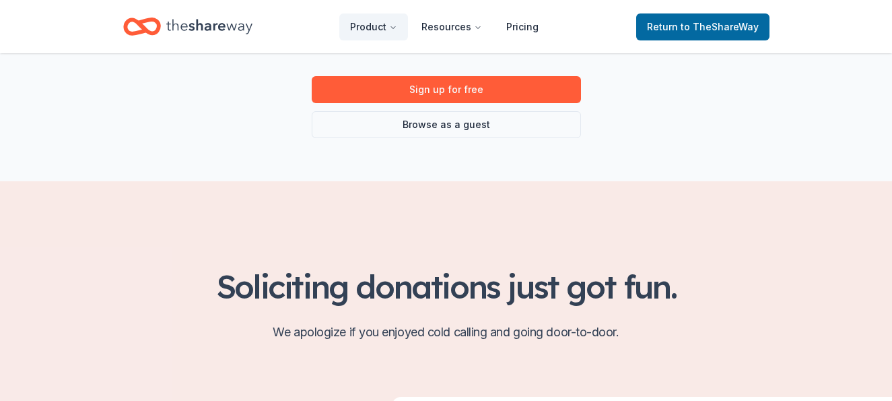
drag, startPoint x: 889, startPoint y: 96, endPoint x: 887, endPoint y: 108, distance: 11.6
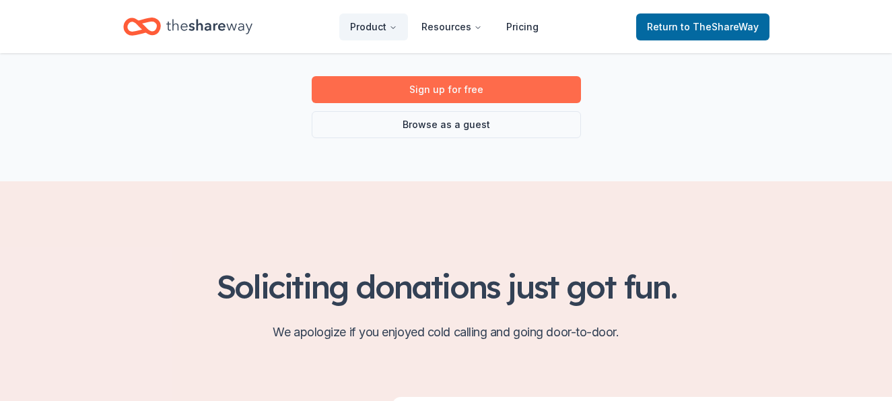
click at [485, 86] on link "Sign up for free" at bounding box center [446, 89] width 269 height 27
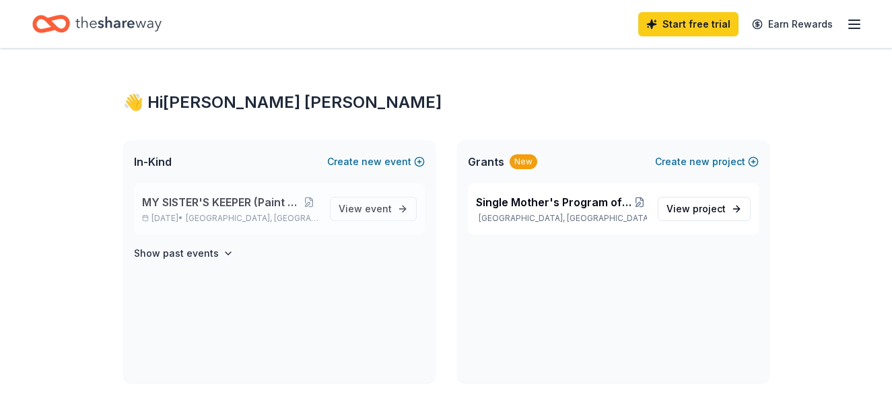
click at [239, 205] on span "MY SISTER'S KEEPER (Paint and Sip Event)" at bounding box center [221, 202] width 158 height 16
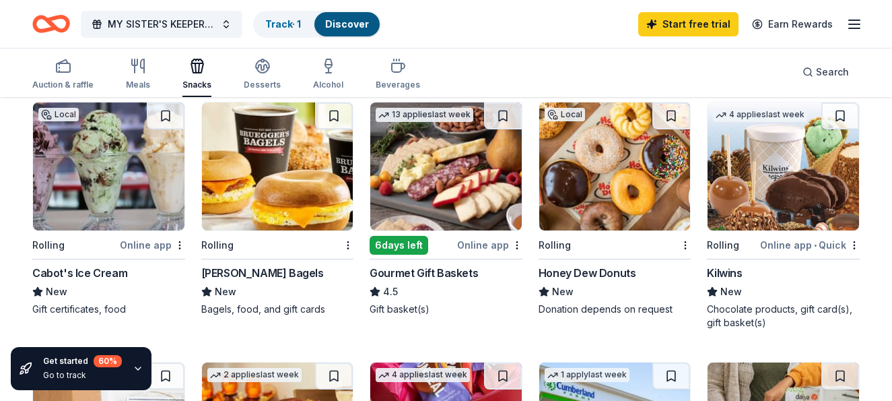
scroll to position [183, 0]
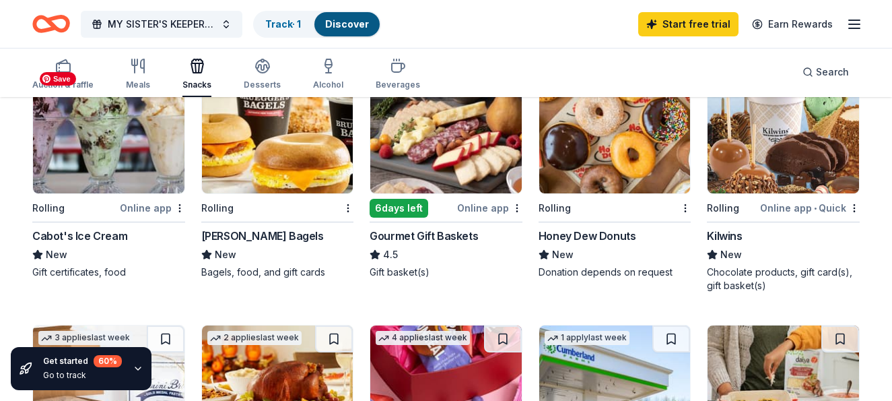
click at [100, 147] on img at bounding box center [108, 129] width 151 height 128
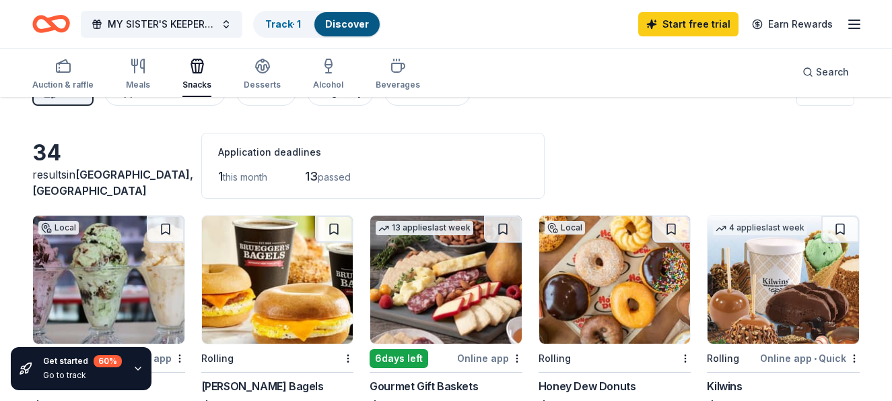
scroll to position [0, 0]
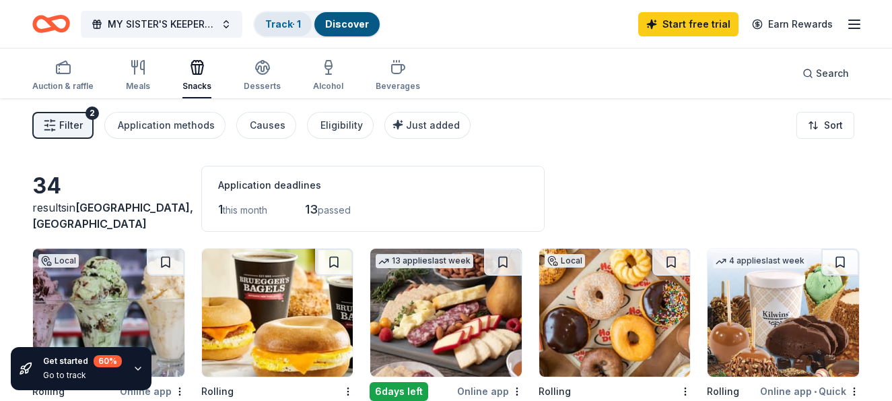
click at [293, 20] on link "Track · 1" at bounding box center [283, 23] width 36 height 11
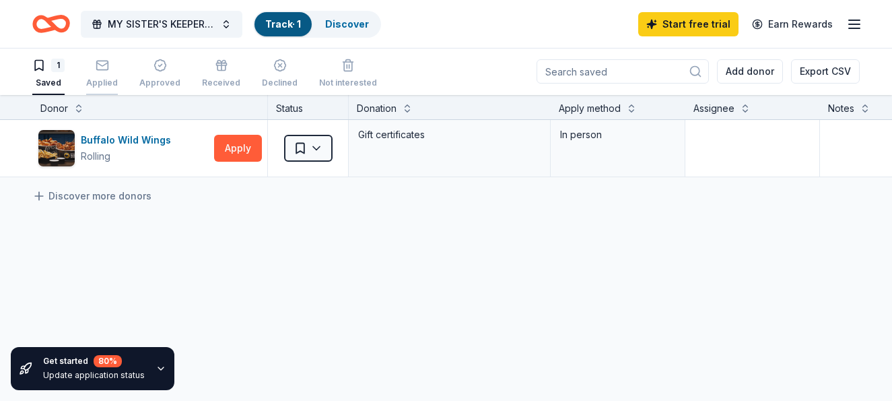
click at [108, 71] on icon "button" at bounding box center [102, 65] width 13 height 13
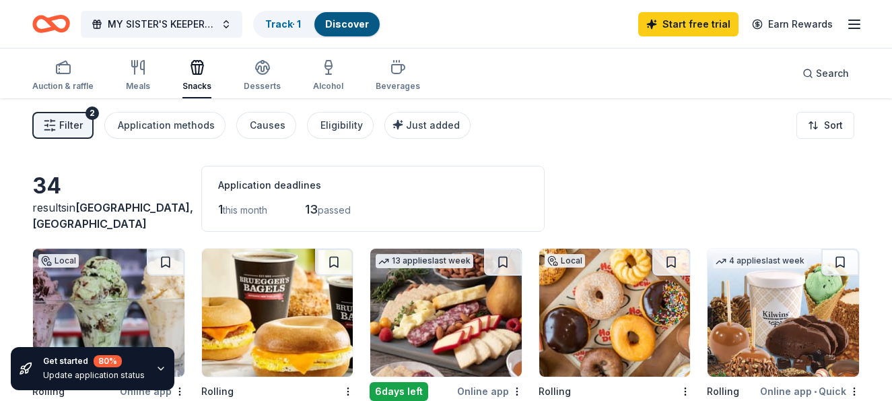
click at [67, 125] on span "Filter" at bounding box center [71, 125] width 24 height 16
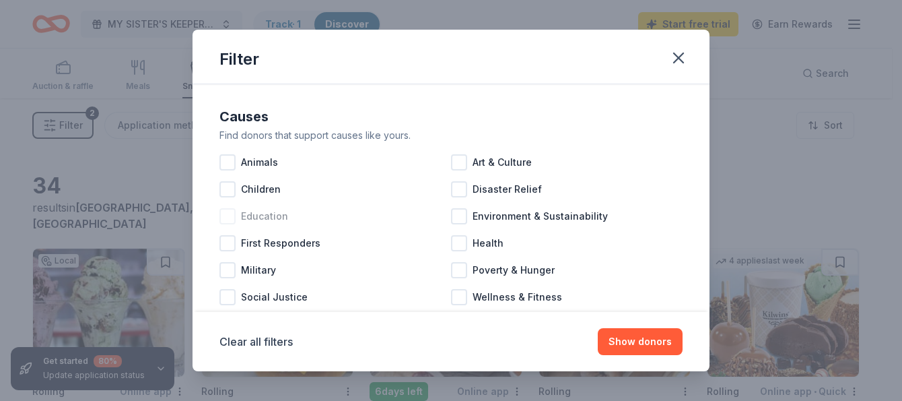
click at [225, 215] on div at bounding box center [228, 216] width 16 height 16
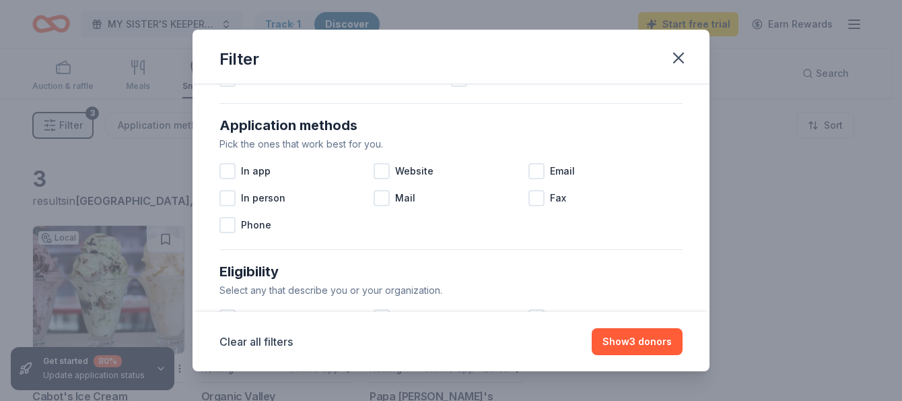
scroll to position [228, 0]
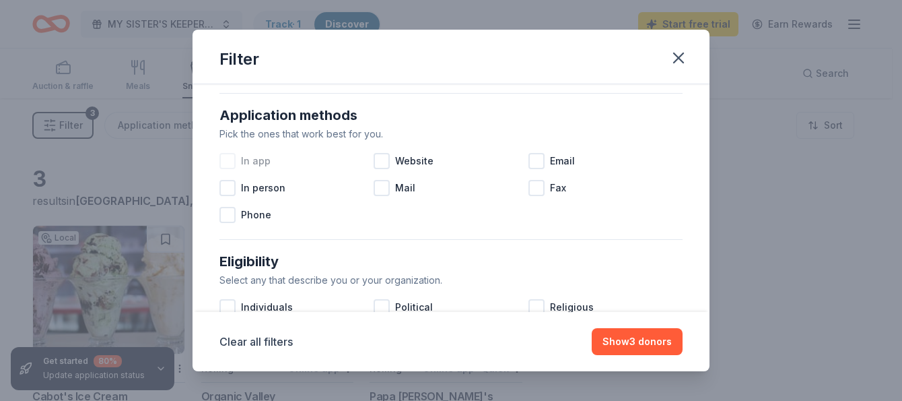
click at [229, 161] on div at bounding box center [228, 161] width 16 height 16
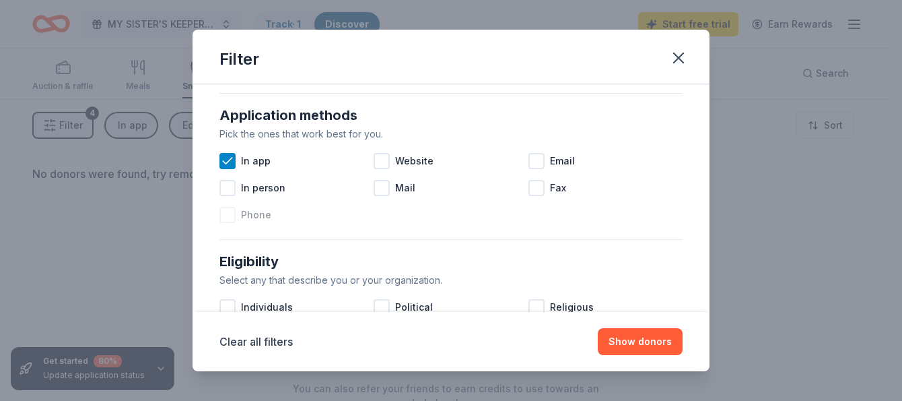
click at [227, 215] on div at bounding box center [228, 215] width 16 height 16
click at [226, 188] on div at bounding box center [228, 188] width 16 height 16
click at [378, 162] on div at bounding box center [382, 161] width 16 height 16
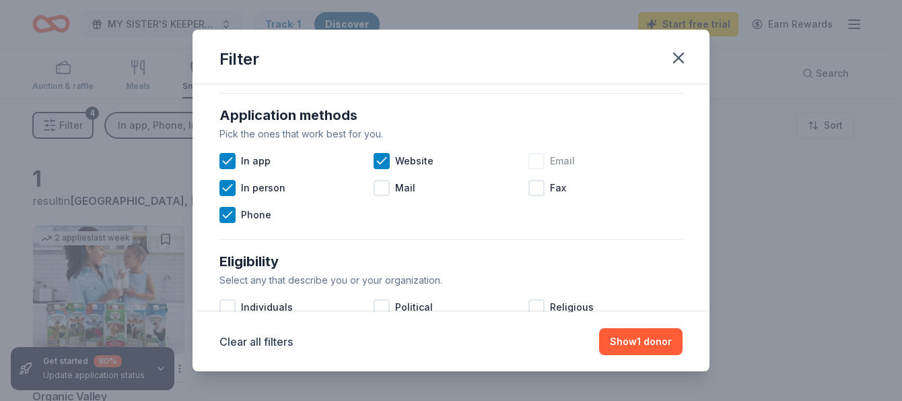
click at [531, 160] on div at bounding box center [537, 161] width 16 height 16
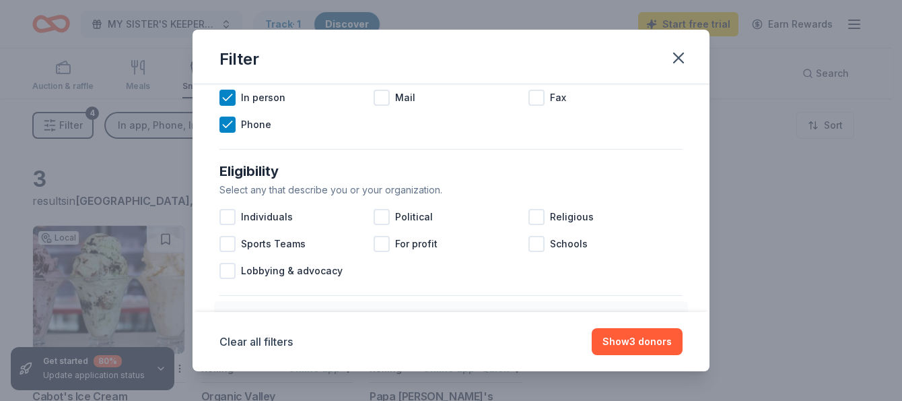
scroll to position [372, 0]
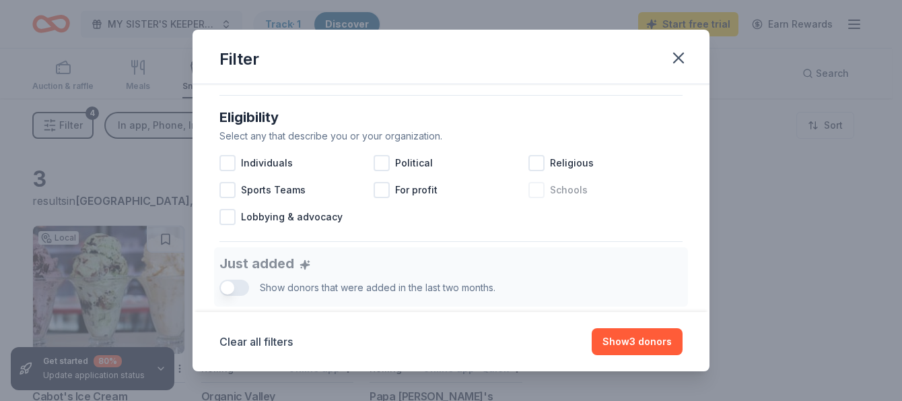
click at [529, 191] on div at bounding box center [537, 190] width 16 height 16
click at [226, 162] on div at bounding box center [228, 163] width 16 height 16
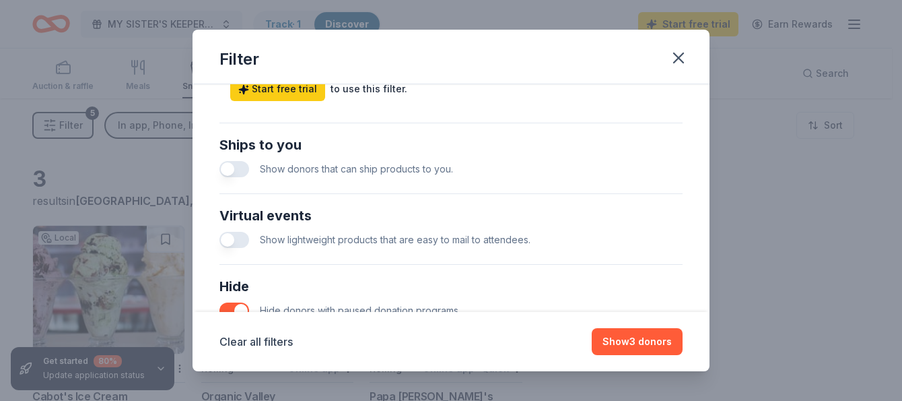
scroll to position [617, 0]
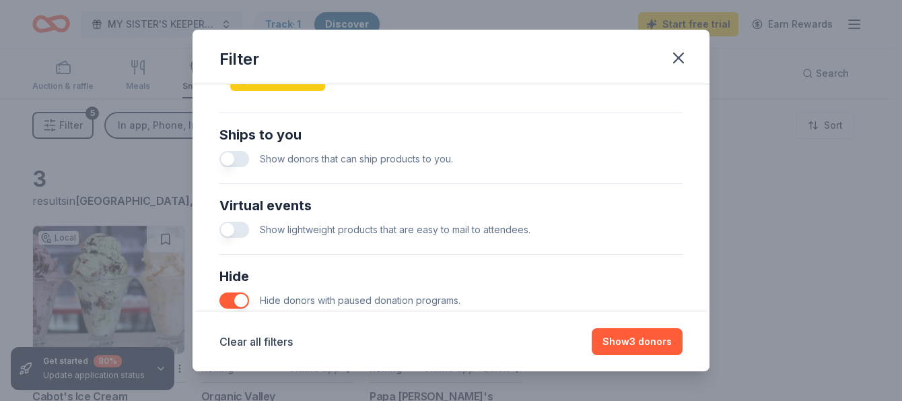
click at [232, 162] on button "button" at bounding box center [235, 159] width 30 height 16
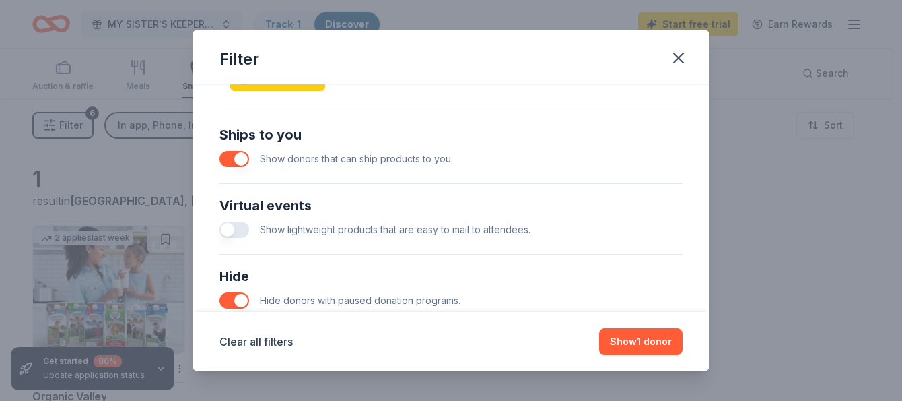
click at [228, 230] on button "button" at bounding box center [235, 230] width 30 height 16
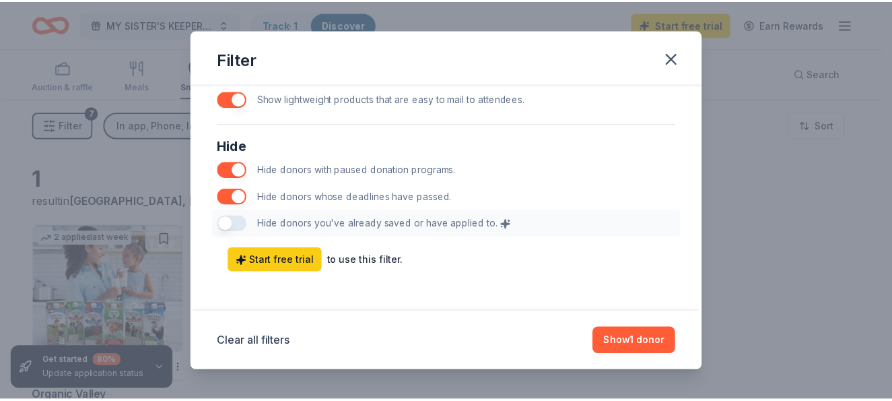
scroll to position [751, 0]
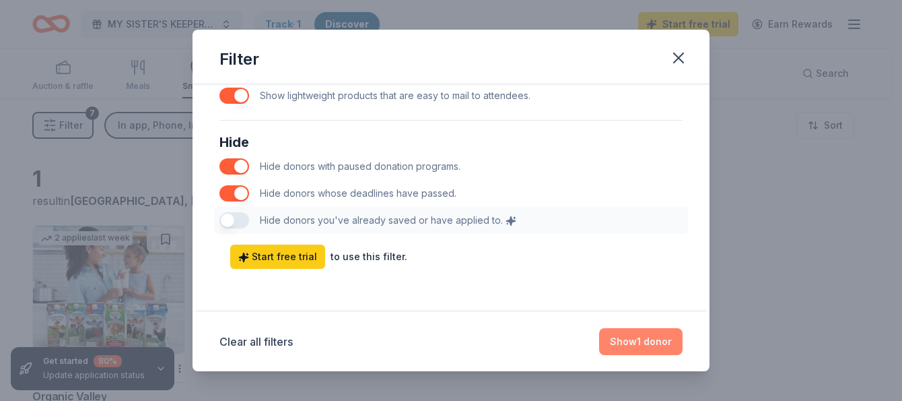
click at [656, 343] on button "Show 1 donor" at bounding box center [640, 341] width 83 height 27
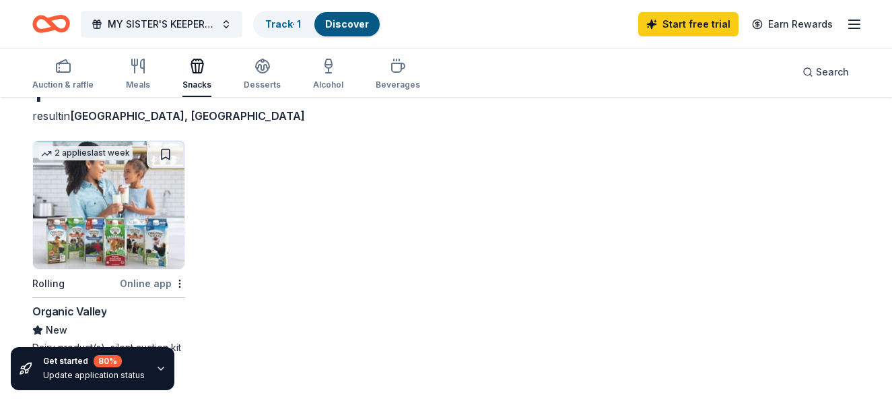
scroll to position [0, 0]
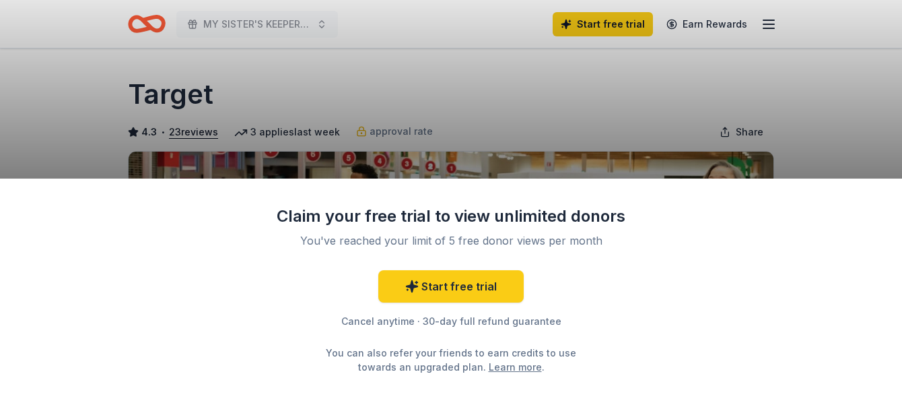
click at [828, 100] on div "Claim your free trial to view unlimited donors You've reached your limit of 5 f…" at bounding box center [451, 200] width 902 height 401
click at [476, 116] on div "Claim your free trial to view unlimited donors You've reached your limit of 5 f…" at bounding box center [451, 200] width 902 height 401
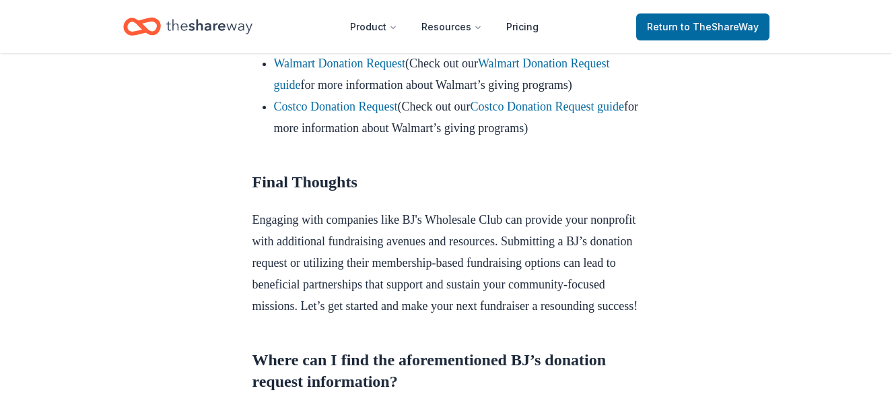
scroll to position [1337, 0]
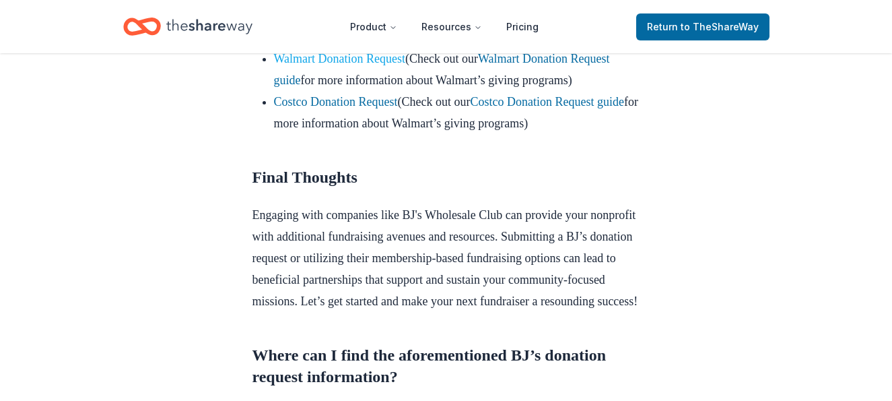
click at [356, 65] on link "Walmart Donation Request" at bounding box center [340, 58] width 132 height 13
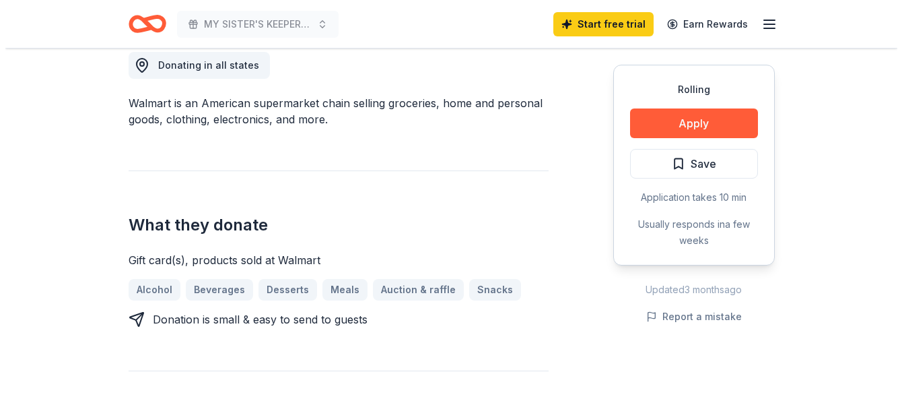
scroll to position [370, 0]
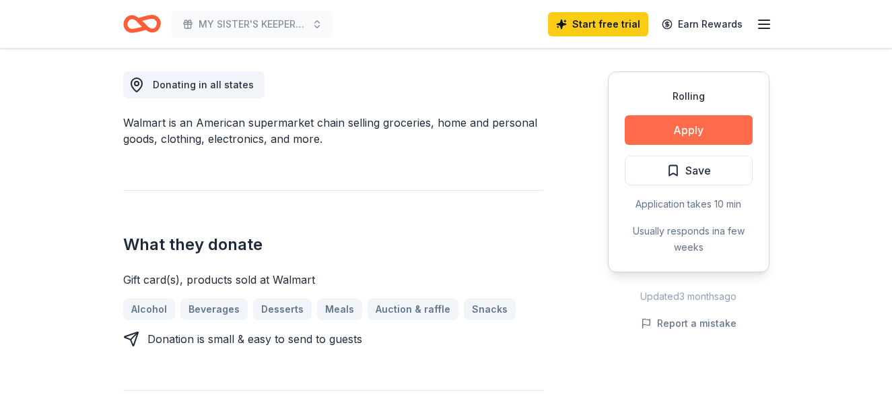
click at [692, 123] on button "Apply" at bounding box center [689, 130] width 128 height 30
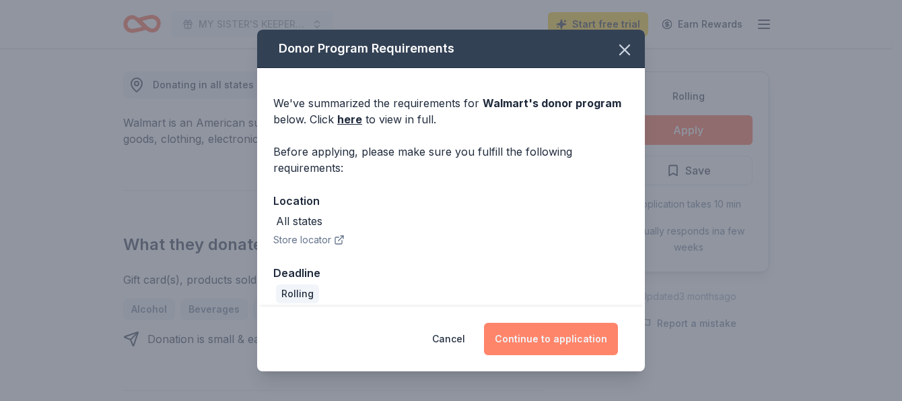
click at [558, 339] on button "Continue to application" at bounding box center [551, 339] width 134 height 32
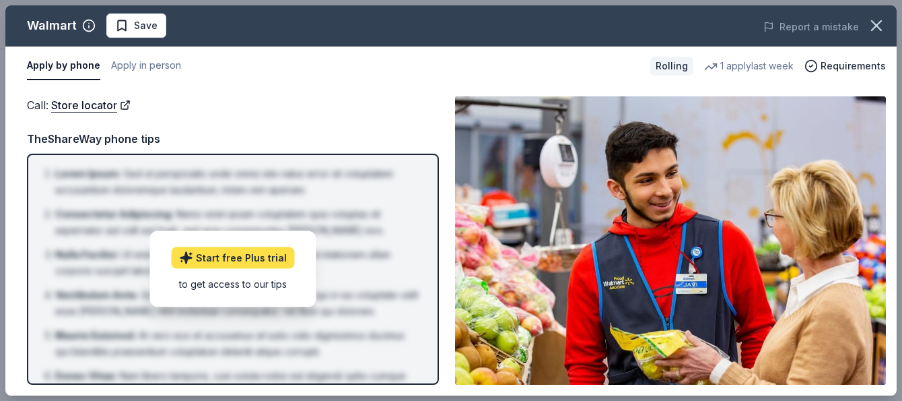
click at [246, 252] on link "Start free Plus trial" at bounding box center [233, 258] width 123 height 22
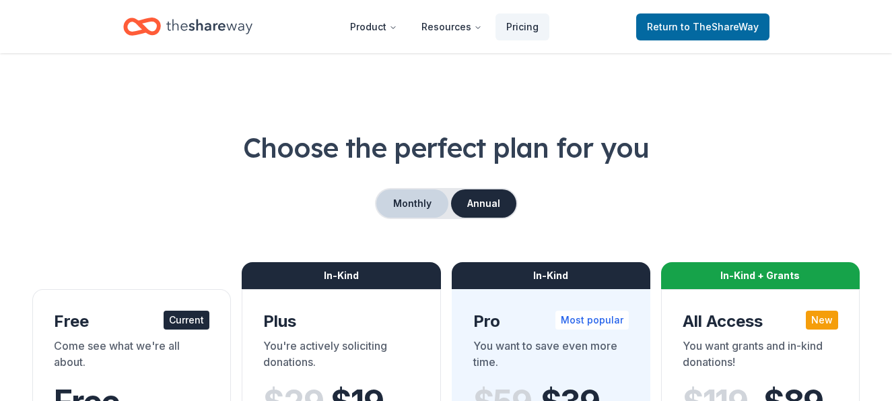
click at [407, 199] on button "Monthly" at bounding box center [412, 203] width 72 height 28
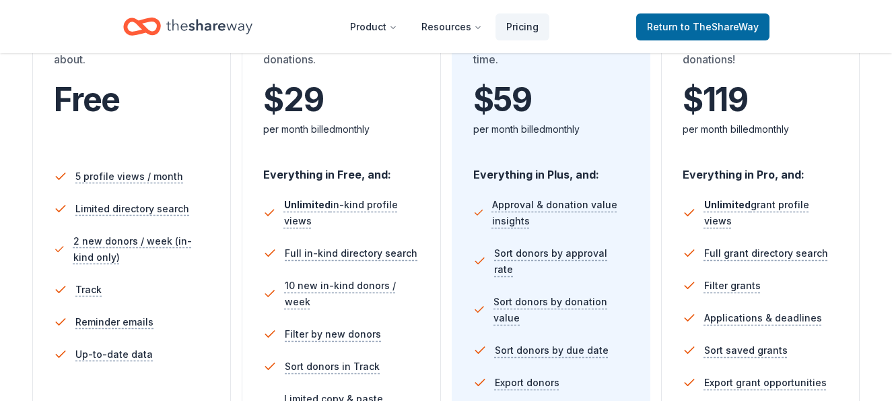
scroll to position [308, 0]
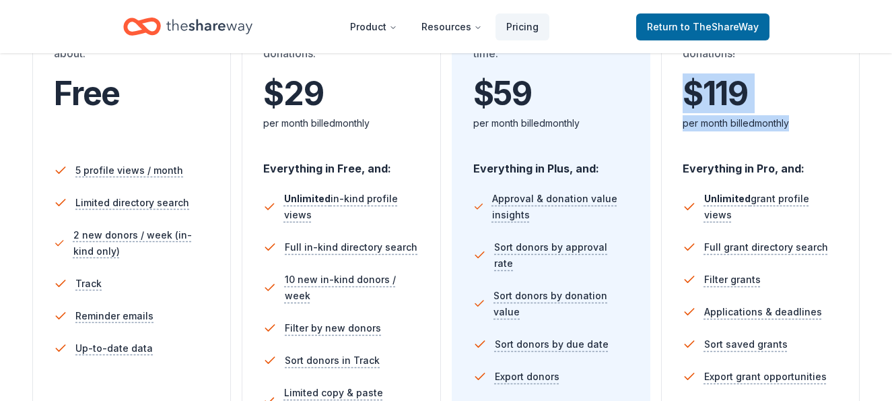
drag, startPoint x: 890, startPoint y: 83, endPoint x: 887, endPoint y: 112, distance: 29.7
click at [887, 112] on div "Choose the perfect plan for you Monthly Annual Free Current Come see what we're…" at bounding box center [446, 288] width 892 height 937
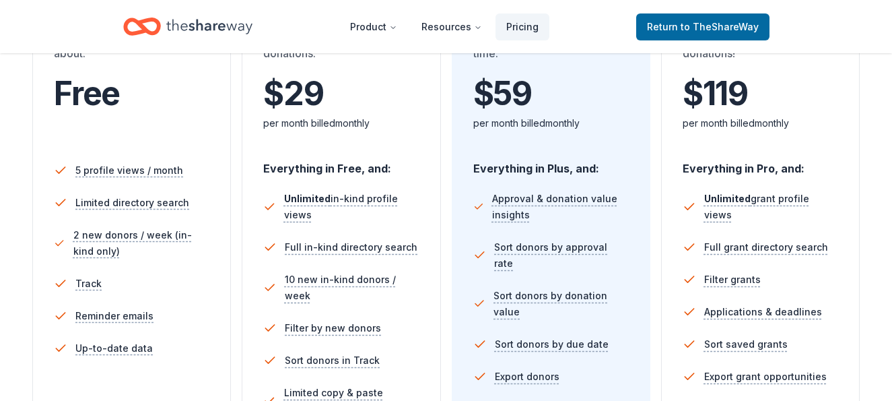
drag, startPoint x: 887, startPoint y: 112, endPoint x: 832, endPoint y: 24, distance: 105.0
click at [832, 24] on header "Product Resources Pricing Return to TheShareWay" at bounding box center [446, 26] width 892 height 53
